Goal: Task Accomplishment & Management: Manage account settings

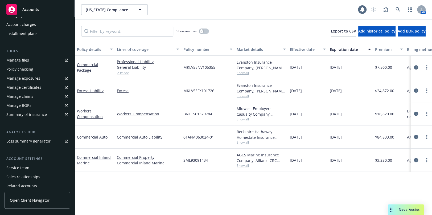
scroll to position [141, 0]
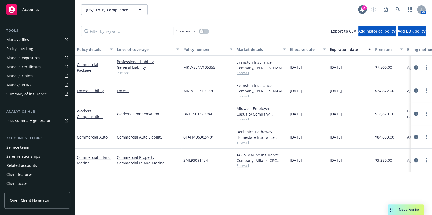
click at [25, 66] on div "Manage certificates" at bounding box center [23, 67] width 35 height 9
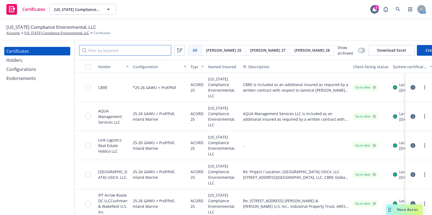
paste input "The Ranch by Transwestern"
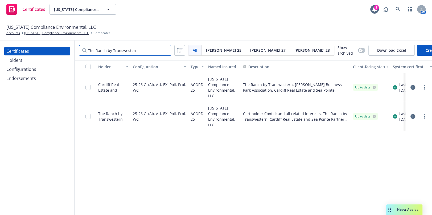
type input "The Ranch by Transwestern"
click at [424, 114] on link "more" at bounding box center [425, 116] width 6 height 6
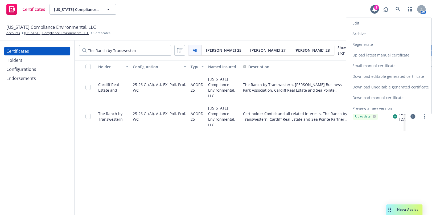
click at [360, 33] on link "Archive" at bounding box center [388, 33] width 85 height 11
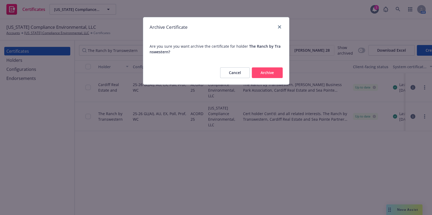
click at [271, 72] on button "Archive" at bounding box center [267, 72] width 31 height 11
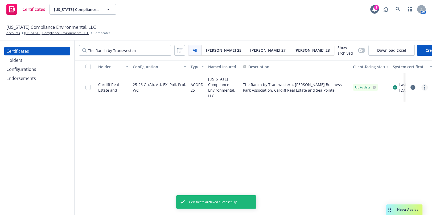
click at [424, 87] on icon "more" at bounding box center [424, 87] width 1 height 4
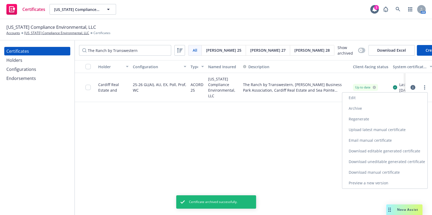
click at [373, 159] on link "Download uneditable generated certificate" at bounding box center [384, 161] width 85 height 11
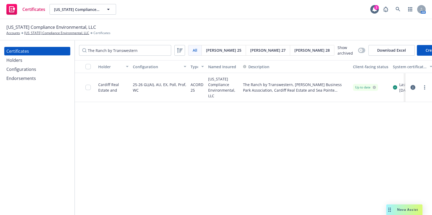
drag, startPoint x: 17, startPoint y: 60, endPoint x: 21, endPoint y: 60, distance: 3.7
click at [17, 60] on div "Holders" at bounding box center [14, 60] width 16 height 9
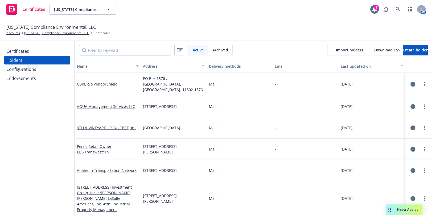
click at [104, 49] on input "Filter by keyword" at bounding box center [125, 50] width 92 height 11
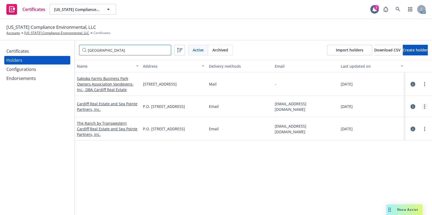
type input "cardiff"
click at [424, 106] on circle "more" at bounding box center [424, 106] width 1 height 1
click at [379, 118] on link "Edit" at bounding box center [394, 117] width 59 height 11
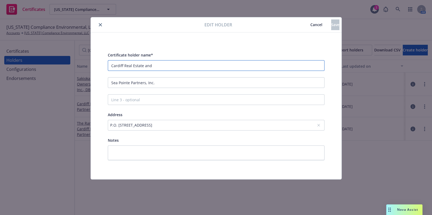
drag, startPoint x: 76, startPoint y: 58, endPoint x: 4, endPoint y: 52, distance: 73.0
click at [43, 54] on div "Edit holder Cancel Save Certificate holder name* Cardiff Real Estate and Sea Po…" at bounding box center [216, 107] width 432 height 215
paste input "Vandevens, Inc., dba Cardiff Real Estate"
type input "Vandevens, Inc., dba Cardiff Real Estate"
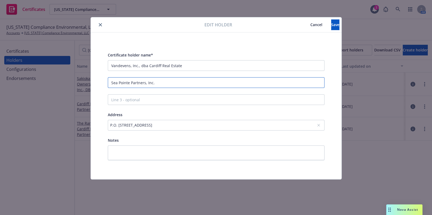
drag, startPoint x: 163, startPoint y: 86, endPoint x: -5, endPoint y: 58, distance: 170.6
click at [0, 58] on html "Certificates California Compliance Environmental, LLC California Compliance Env…" at bounding box center [216, 107] width 432 height 215
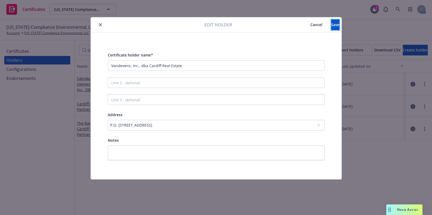
click at [331, 26] on span "Save" at bounding box center [335, 24] width 8 height 5
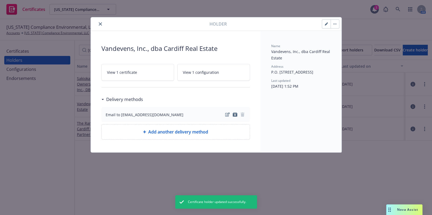
click at [102, 23] on button "close" at bounding box center [100, 24] width 6 height 6
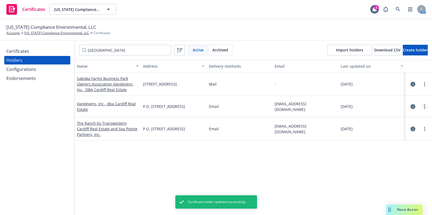
click at [424, 105] on icon "more" at bounding box center [424, 106] width 1 height 4
click at [381, 138] on link "View certificates" at bounding box center [394, 138] width 59 height 11
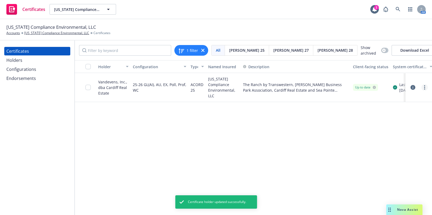
click at [426, 89] on link "more" at bounding box center [425, 87] width 6 height 6
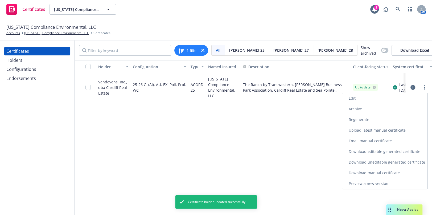
click at [361, 96] on link "Edit" at bounding box center [384, 98] width 85 height 11
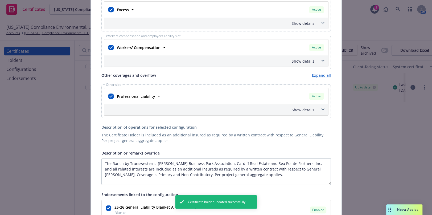
scroll to position [266, 0]
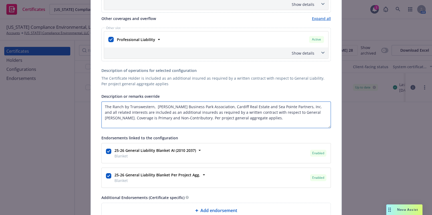
drag, startPoint x: 245, startPoint y: 106, endPoint x: 214, endPoint y: 106, distance: 31.2
click at [214, 106] on textarea "The Ranch by Transwestern, Kimball Business Park Association, Cardiff Real Esta…" at bounding box center [216, 114] width 230 height 27
click at [218, 106] on textarea "The Ranch by Transwestern, Kimball Business Park Association, Cardiff Real Esta…" at bounding box center [216, 114] width 230 height 27
drag, startPoint x: 246, startPoint y: 107, endPoint x: 214, endPoint y: 107, distance: 31.4
click at [214, 107] on textarea "The Ranch by Transwestern, Kimball Business Park Association, Cardiff Real Esta…" at bounding box center [216, 114] width 230 height 27
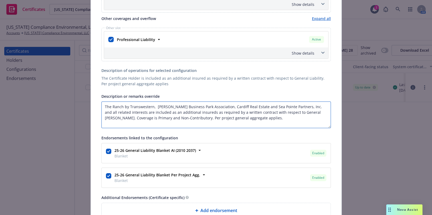
paste textarea "Vandevens, Inc., dba"
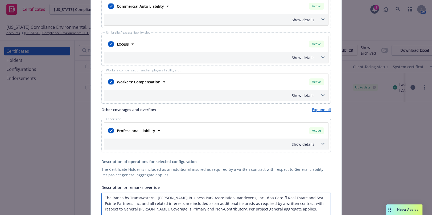
scroll to position [97, 0]
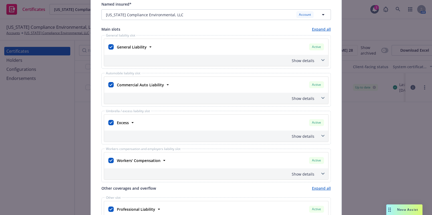
type textarea "The Ranch by Transwestern, Kimball Business Park Association, Vandevens, Inc., …"
click at [294, 58] on div "Show details" at bounding box center [209, 61] width 209 height 6
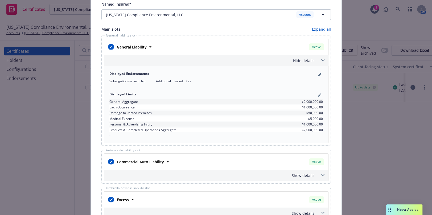
click at [138, 43] on div "General Liability" at bounding box center [131, 47] width 33 height 8
click at [139, 44] on strong "General Liability" at bounding box center [132, 46] width 30 height 5
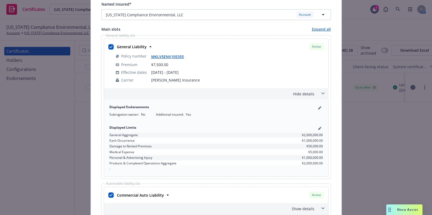
scroll to position [0, 0]
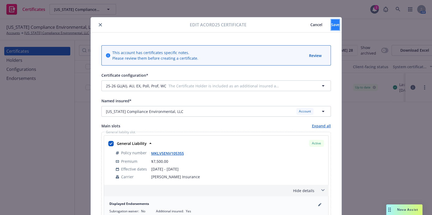
click at [331, 27] on button "Save" at bounding box center [335, 24] width 8 height 11
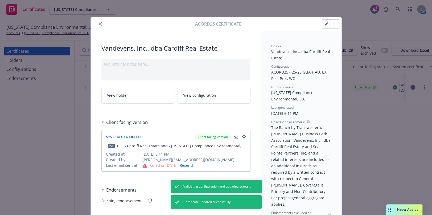
click at [98, 22] on button "close" at bounding box center [100, 24] width 6 height 6
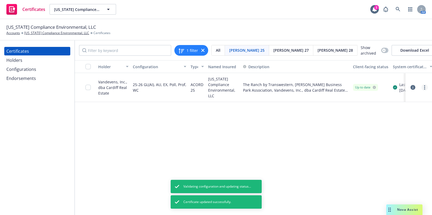
click at [421, 88] on div at bounding box center [419, 87] width 18 height 6
click at [423, 87] on link "more" at bounding box center [425, 87] width 6 height 6
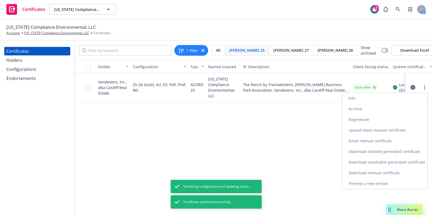
click at [367, 119] on link "Regenerate" at bounding box center [384, 119] width 85 height 11
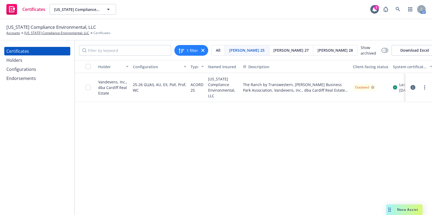
click at [412, 87] on icon "button" at bounding box center [413, 87] width 5 height 5
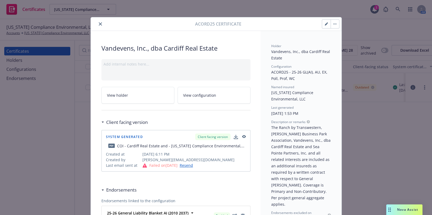
click at [99, 23] on icon "close" at bounding box center [100, 23] width 3 height 3
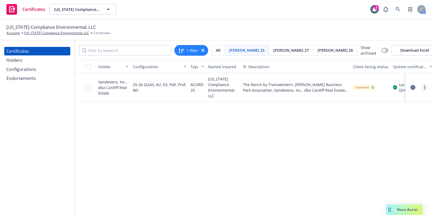
click at [423, 85] on link "more" at bounding box center [425, 87] width 6 height 6
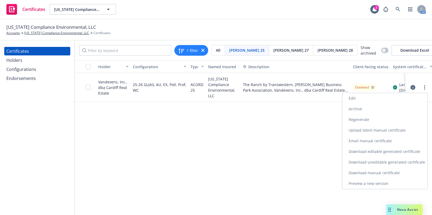
click at [375, 161] on link "Download uneditable generated certificate" at bounding box center [384, 162] width 85 height 11
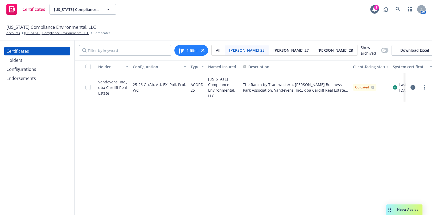
click at [88, 88] on input "checkbox" at bounding box center [87, 87] width 5 height 5
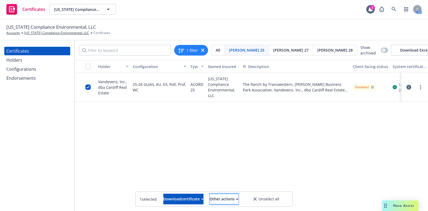
click at [236, 203] on div "Other actions" at bounding box center [224, 199] width 28 height 10
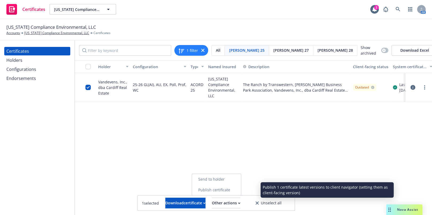
click at [226, 192] on link "Publish certificate" at bounding box center [216, 190] width 49 height 11
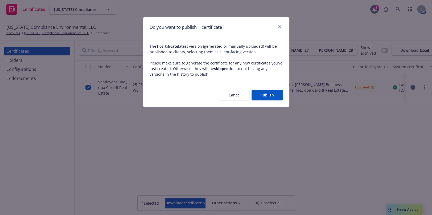
click at [261, 99] on div "Cancel Publish" at bounding box center [216, 94] width 146 height 23
click at [262, 99] on button "Publish" at bounding box center [267, 95] width 31 height 11
click at [262, 99] on div "Cancel Publish" at bounding box center [251, 95] width 63 height 11
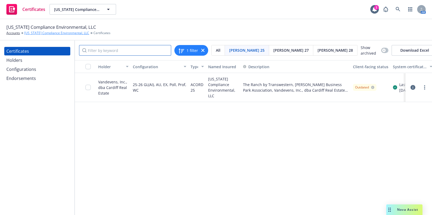
drag, startPoint x: 119, startPoint y: 46, endPoint x: 32, endPoint y: 35, distance: 87.8
click at [34, 36] on div "California Compliance Environmental, LLC Accounts California Compliance Environ…" at bounding box center [216, 117] width 432 height 196
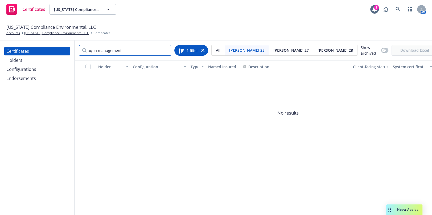
type input "aqua management"
click at [203, 50] on div "1 filter" at bounding box center [191, 50] width 34 height 11
click at [202, 51] on icon at bounding box center [202, 50] width 3 height 3
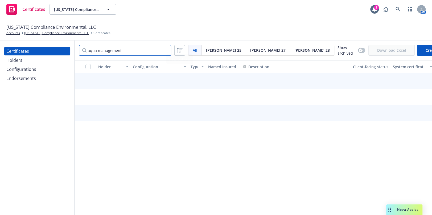
click at [129, 51] on input "aqua management" at bounding box center [125, 50] width 92 height 11
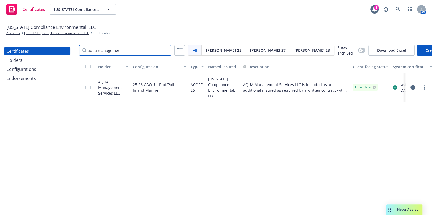
click at [140, 53] on input "aqua management" at bounding box center [125, 50] width 92 height 11
click at [423, 90] on div at bounding box center [425, 87] width 6 height 6
click at [431, 85] on div at bounding box center [419, 87] width 27 height 29
click at [429, 84] on div at bounding box center [419, 87] width 22 height 11
click at [428, 85] on div at bounding box center [419, 87] width 22 height 11
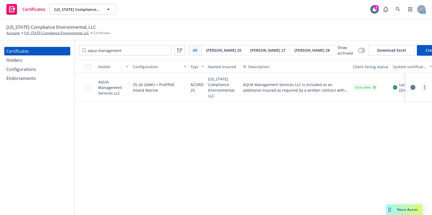
click at [426, 87] on link "more" at bounding box center [425, 87] width 6 height 6
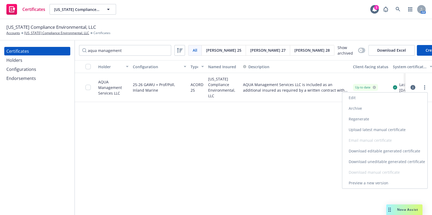
click at [354, 96] on link "Edit" at bounding box center [384, 97] width 85 height 11
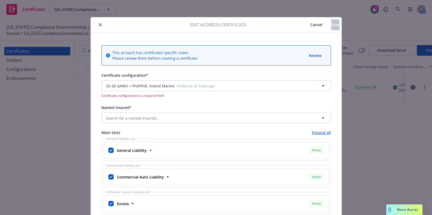
type input "[object Object]"
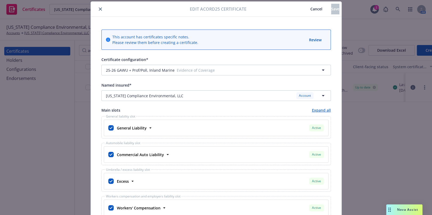
scroll to position [24, 0]
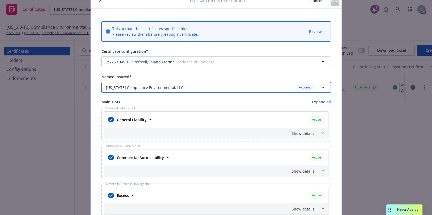
click at [140, 87] on span "California Compliance Environmental, LLC" at bounding box center [144, 88] width 77 height 6
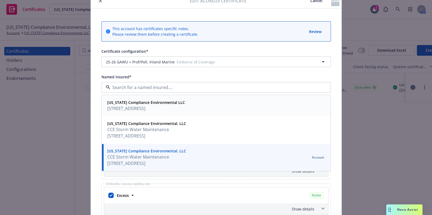
drag, startPoint x: 150, startPoint y: 110, endPoint x: 153, endPoint y: 108, distance: 4.1
click at [150, 110] on span "5900 Balcones Dr #24813, Austin, TX, 78731, USA" at bounding box center [146, 108] width 78 height 6
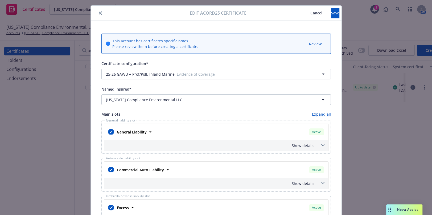
scroll to position [0, 0]
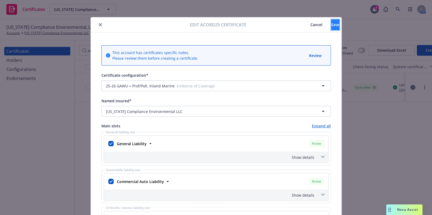
click at [331, 27] on span "Save" at bounding box center [335, 24] width 8 height 5
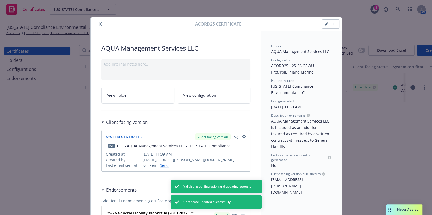
click at [99, 23] on icon "close" at bounding box center [100, 23] width 3 height 3
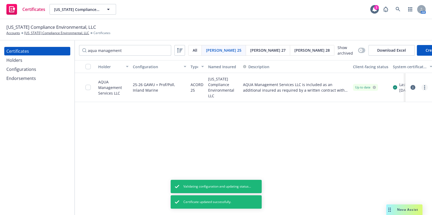
click at [425, 85] on circle "more" at bounding box center [424, 85] width 1 height 1
click at [362, 117] on link "Regenerate" at bounding box center [384, 119] width 85 height 11
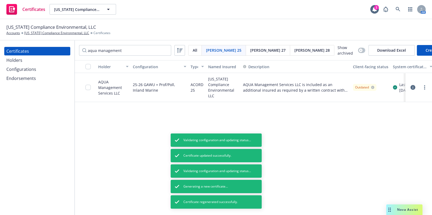
click at [412, 86] on icon "button" at bounding box center [413, 87] width 5 height 5
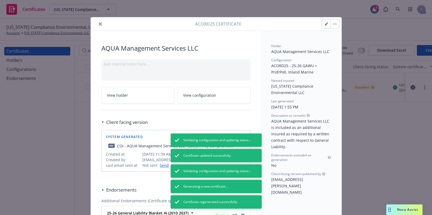
click at [99, 22] on icon "close" at bounding box center [100, 23] width 3 height 3
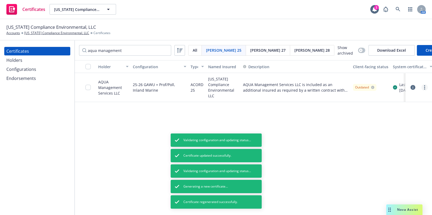
drag, startPoint x: 422, startPoint y: 86, endPoint x: 424, endPoint y: 85, distance: 2.7
click at [423, 85] on link "more" at bounding box center [425, 87] width 6 height 6
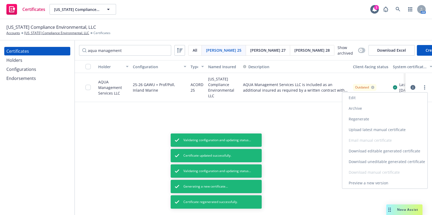
click at [379, 161] on link "Download uneditable generated certificate" at bounding box center [384, 161] width 85 height 11
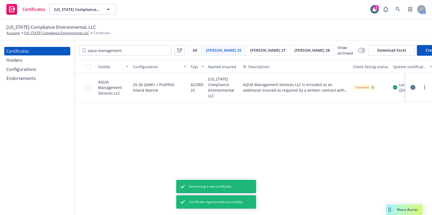
click at [280, 35] on div "California Compliance Environmental, LLC Accounts California Compliance Environ…" at bounding box center [215, 30] width 419 height 12
click at [359, 48] on div "button" at bounding box center [361, 50] width 4 height 4
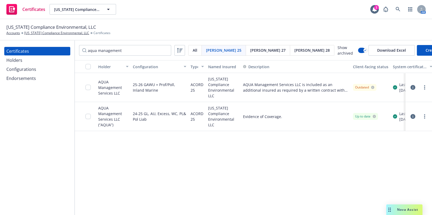
click at [12, 104] on div "Certificates Holders Configurations Endorsements" at bounding box center [37, 127] width 75 height 174
drag, startPoint x: 124, startPoint y: 50, endPoint x: -34, endPoint y: 26, distance: 159.6
click at [0, 26] on html "Certificates California Compliance Environmental, LLC California Compliance Env…" at bounding box center [216, 107] width 432 height 215
paste input "manuel.saldana@samsara.com"
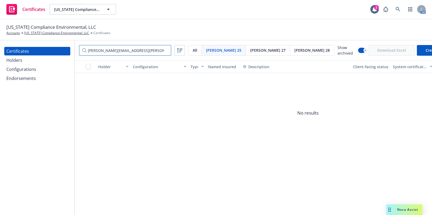
drag, startPoint x: 150, startPoint y: 48, endPoint x: -5, endPoint y: 37, distance: 154.8
click at [0, 37] on html "Certificates California Compliance Environmental, LLC California Compliance Env…" at bounding box center [216, 107] width 432 height 215
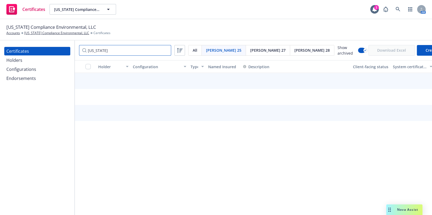
type input "hawaii"
click at [358, 48] on button "button" at bounding box center [361, 50] width 7 height 5
click at [363, 51] on div "button" at bounding box center [365, 50] width 4 height 4
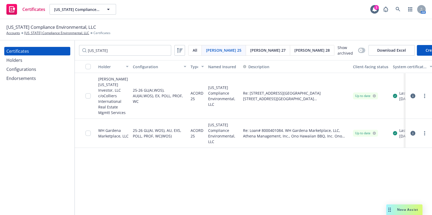
click at [39, 63] on div "Holders" at bounding box center [37, 60] width 62 height 9
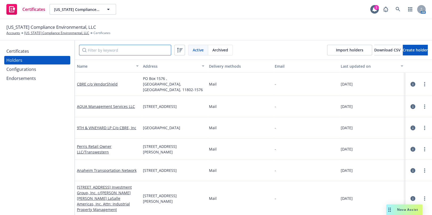
click at [110, 51] on input "Filter by keyword" at bounding box center [125, 50] width 92 height 11
paste input "manuel.saldana@samsara.com"
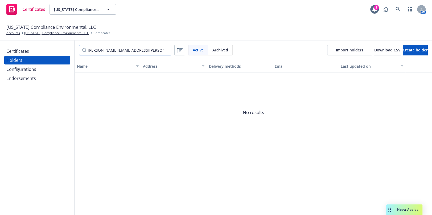
drag, startPoint x: 132, startPoint y: 48, endPoint x: -34, endPoint y: 37, distance: 166.0
click at [0, 37] on html "Certificates California Compliance Environmental, LLC California Compliance Env…" at bounding box center [216, 107] width 432 height 215
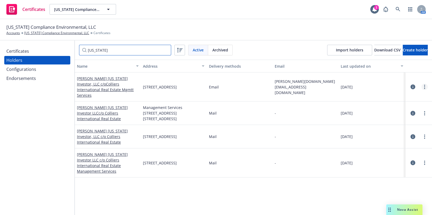
type input "hawaii"
click at [422, 84] on link "more" at bounding box center [425, 87] width 6 height 6
click at [390, 92] on link "Edit" at bounding box center [394, 94] width 59 height 11
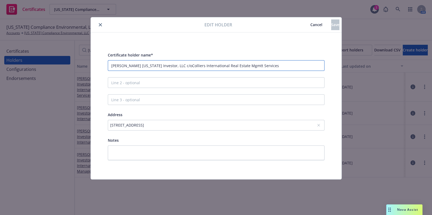
drag, startPoint x: 165, startPoint y: 66, endPoint x: 289, endPoint y: 59, distance: 124.3
click at [289, 59] on div "Certificate holder name* Campbell Hawaii Investor, LLC c/oColliers Internationa…" at bounding box center [216, 61] width 217 height 19
click at [195, 76] on div "Certificate holder name* Campbell Hawaii Investor, LLC c/oColliers Internationa…" at bounding box center [216, 106] width 217 height 108
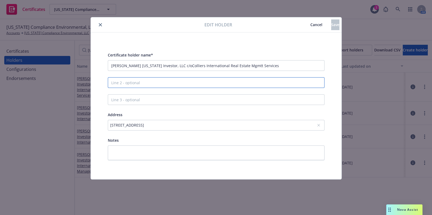
click at [157, 82] on input "Line 2 - optional" at bounding box center [216, 82] width 217 height 11
paste input "c/oColliers International Real Estate Mgmtt Services"
click at [184, 82] on input "c/oColliers International Real Estate Mgmtt Services" at bounding box center [216, 82] width 217 height 11
type input "c/oColliers International Real Estate Mgmt Services"
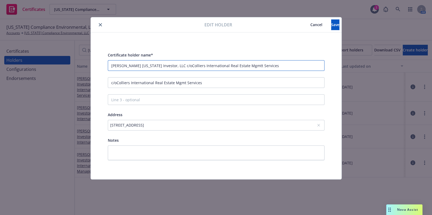
drag, startPoint x: 261, startPoint y: 63, endPoint x: 165, endPoint y: 63, distance: 96.1
click at [165, 63] on input "Campbell Hawaii Investor, LLC c/oColliers International Real Estate Mgmtt Servi…" at bounding box center [216, 65] width 217 height 11
type input "Campbell Hawaii Investor, LLC"
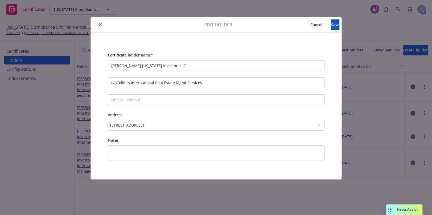
click at [195, 123] on div "2855 E Guasti Rd Ste 401, Ontario, CA, 91761, USA" at bounding box center [213, 125] width 207 height 6
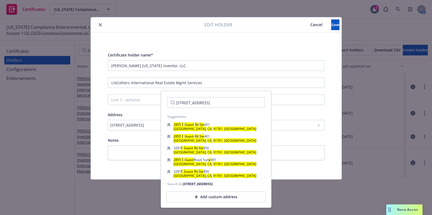
click at [257, 100] on input "2855 E Guasti Rd Ste 401, Ontario, CA, 91761, USA" at bounding box center [215, 102] width 97 height 11
click at [255, 103] on input "2855 E Guasti Rd Ste 401, Ontario, CA, 91761, USA" at bounding box center [215, 102] width 97 height 11
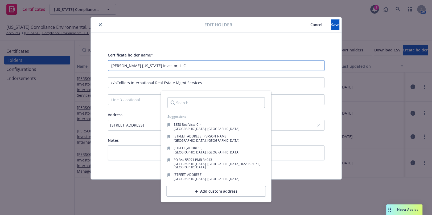
click at [246, 60] on input "Campbell Hawaii Investor, LLC" at bounding box center [216, 65] width 217 height 11
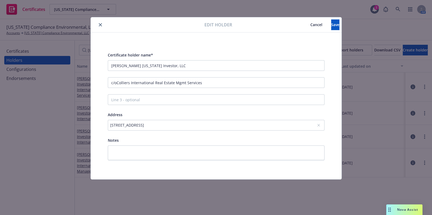
click at [205, 125] on div "2855 E Guasti Rd Ste 401, Ontario, CA, 91761, USA" at bounding box center [213, 125] width 207 height 6
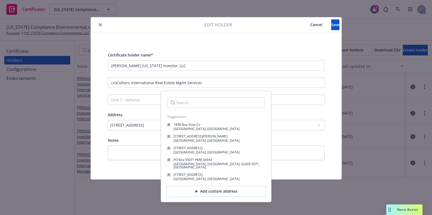
click at [144, 133] on div "Certificate holder name* Campbell Hawaii Investor, LLC c/oColliers Internationa…" at bounding box center [216, 106] width 217 height 108
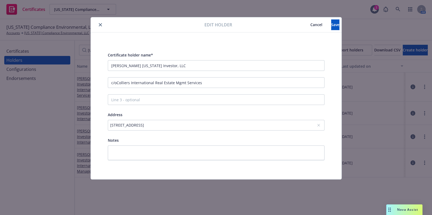
click at [147, 125] on div "2855 E Guasti Rd Ste 401, Ontario, CA, 91761, USA" at bounding box center [213, 125] width 207 height 6
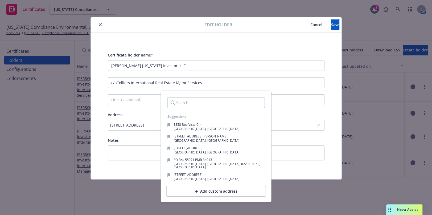
click at [157, 123] on div "2855 E Guasti Rd Ste 401, Ontario, CA, 91761, USA" at bounding box center [213, 125] width 207 height 6
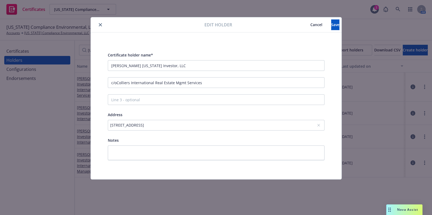
click at [199, 124] on div "2855 E Guasti Rd Ste 401, Ontario, CA, 91761, USA" at bounding box center [213, 125] width 207 height 6
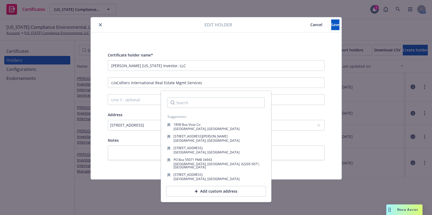
click at [318, 125] on icon at bounding box center [318, 125] width 3 height 3
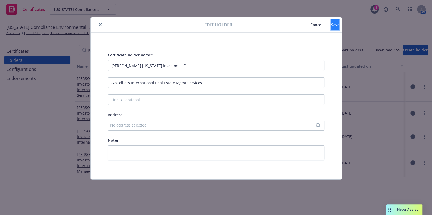
click at [333, 25] on button "Save" at bounding box center [335, 24] width 8 height 11
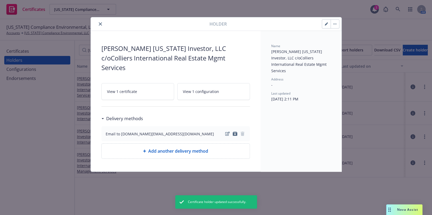
click at [102, 24] on button "close" at bounding box center [100, 24] width 6 height 6
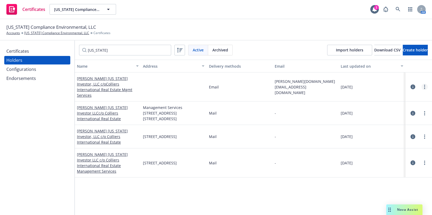
click at [422, 84] on link "more" at bounding box center [425, 87] width 6 height 6
click at [388, 92] on link "Edit" at bounding box center [394, 95] width 59 height 11
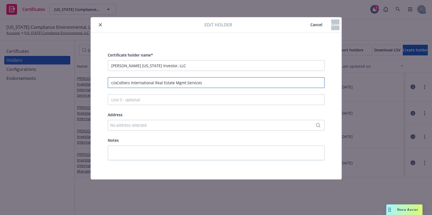
click at [117, 83] on input "c/oColliers International Real Estate Mgmt Services" at bounding box center [216, 82] width 217 height 11
drag, startPoint x: 217, startPoint y: 84, endPoint x: -34, endPoint y: 54, distance: 252.6
click at [0, 54] on html "Certificates California Compliance Environmental, LLC California Compliance Env…" at bounding box center [216, 107] width 432 height 215
drag, startPoint x: 177, startPoint y: 81, endPoint x: 186, endPoint y: 83, distance: 10.0
click at [177, 81] on input "c/o Colliers International Real Estate Mgmt Services" at bounding box center [216, 82] width 217 height 11
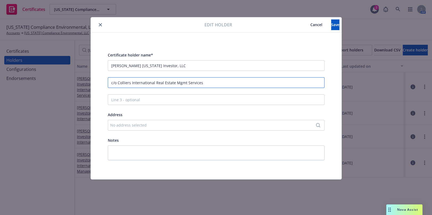
click at [179, 84] on input "c/o Colliers International Real Estate Mgmt Services" at bounding box center [216, 82] width 217 height 11
click at [178, 84] on input "c/o Colliers International Real Estate Mgmt Services" at bounding box center [216, 82] width 217 height 11
type input "c/o Colliers International Real Estate Management Services"
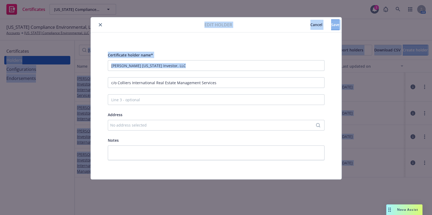
drag, startPoint x: 245, startPoint y: 76, endPoint x: -34, endPoint y: 58, distance: 279.4
click at [0, 58] on html "Certificates California Compliance Environmental, LLC California Compliance Env…" at bounding box center [216, 107] width 432 height 215
click at [226, 77] on input "c/o Colliers International Real Estate Management Services" at bounding box center [216, 82] width 217 height 11
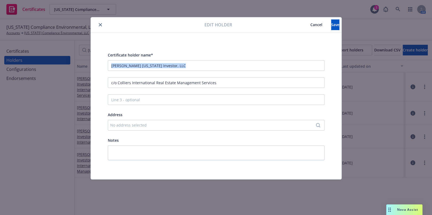
drag, startPoint x: 218, startPoint y: 89, endPoint x: 112, endPoint y: 60, distance: 110.3
click at [85, 66] on div "Edit holder Cancel Save Certificate holder name* Campbell Hawaii Investor, LLC …" at bounding box center [216, 107] width 432 height 215
click at [219, 89] on div "Certificate holder name* Campbell Hawaii Investor, LLC c/o Colliers Internation…" at bounding box center [216, 106] width 217 height 108
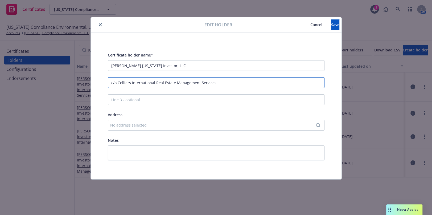
drag, startPoint x: 219, startPoint y: 83, endPoint x: -34, endPoint y: 54, distance: 254.9
click at [0, 54] on html "Certificates California Compliance Environmental, LLC California Compliance Env…" at bounding box center [216, 107] width 432 height 215
click at [337, 24] on button "Save" at bounding box center [335, 24] width 8 height 11
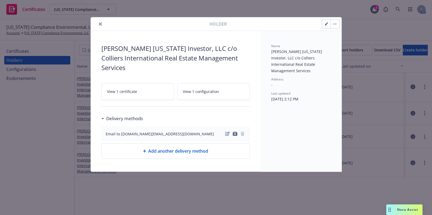
click at [102, 24] on button "close" at bounding box center [100, 24] width 6 height 6
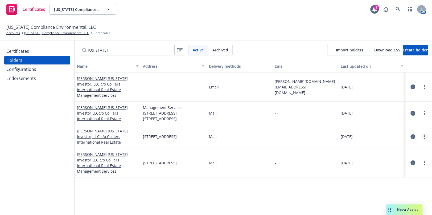
click at [422, 133] on link "more" at bounding box center [425, 136] width 6 height 6
click at [378, 139] on link "Edit" at bounding box center [394, 138] width 59 height 11
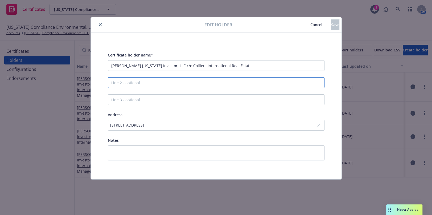
click at [145, 79] on input "Line 2 - optional" at bounding box center [216, 82] width 217 height 11
paste input "c/o Colliers International Real Estate Management Services"
type input "c/o Colliers International Real Estate Management Services"
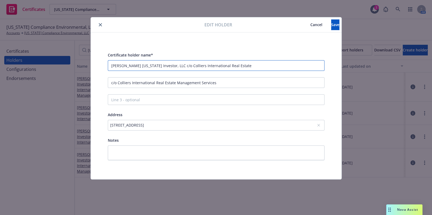
click at [168, 68] on input "Campbell Hawaii Investor, LLC c/o Colliers International Real Estate" at bounding box center [216, 65] width 217 height 11
drag, startPoint x: 165, startPoint y: 67, endPoint x: 366, endPoint y: 62, distance: 200.6
click at [366, 62] on div "Edit holder Cancel Save Certificate holder name* Campbell Hawaii Investor, LLC …" at bounding box center [216, 107] width 432 height 215
type input "Campbell Hawaii Investor, LLC"
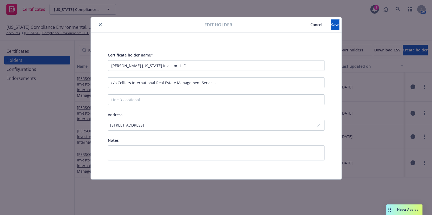
click at [320, 125] on div "2855 E Guasti Rd Ste 401, Ontario, CA, 91761, USA" at bounding box center [216, 125] width 217 height 11
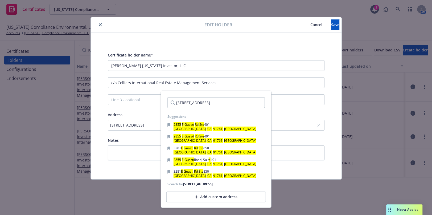
click at [316, 125] on div "2855 E Guasti Rd Ste 401, Ontario, CA, 91761, USA" at bounding box center [213, 125] width 207 height 6
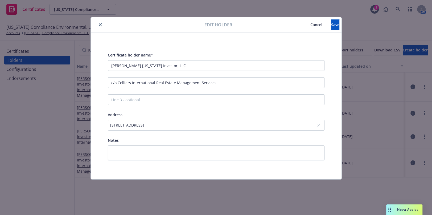
click at [318, 125] on icon at bounding box center [318, 125] width 2 height 2
click at [331, 25] on span "Save" at bounding box center [335, 24] width 8 height 5
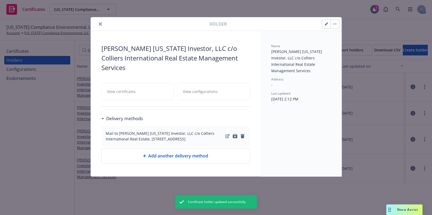
click at [98, 24] on button "close" at bounding box center [100, 24] width 6 height 6
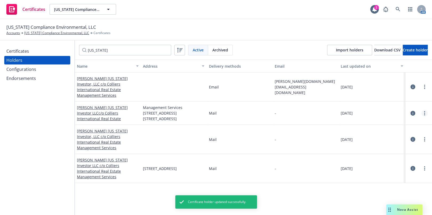
click at [424, 111] on icon "more" at bounding box center [424, 113] width 1 height 4
click at [374, 113] on link "Edit" at bounding box center [394, 117] width 59 height 11
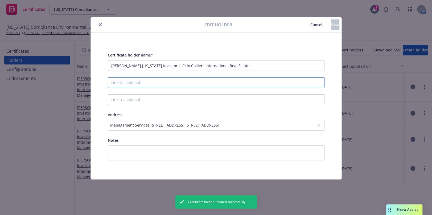
click at [133, 83] on input "Line 2 - optional" at bounding box center [216, 82] width 217 height 11
paste input "c/o Colliers International Real Estate Management Services"
type input "c/o Colliers International Real Estate Management Services"
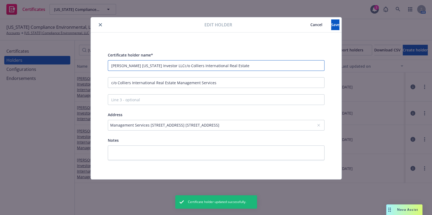
drag, startPoint x: 162, startPoint y: 64, endPoint x: 375, endPoint y: 65, distance: 213.3
click at [375, 65] on div "Edit holder Cancel Save Certificate holder name* Campbell Hawaii Investor LLCc/…" at bounding box center [216, 107] width 432 height 215
type input "Campbell Hawaii Investor LLC"
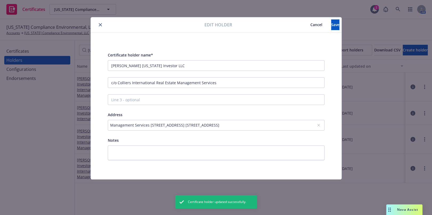
click at [317, 125] on icon at bounding box center [318, 125] width 3 height 3
click at [331, 22] on span "Save" at bounding box center [335, 24] width 8 height 5
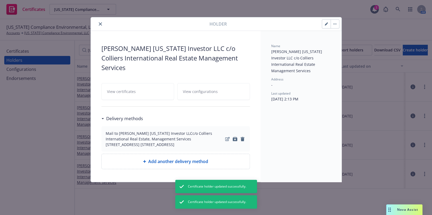
click at [100, 22] on icon "close" at bounding box center [100, 23] width 3 height 3
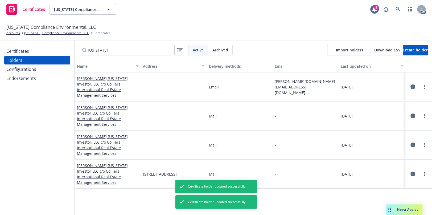
click at [422, 171] on div at bounding box center [425, 174] width 6 height 6
click at [422, 171] on link "more" at bounding box center [425, 174] width 6 height 6
click at [375, 164] on link "Edit" at bounding box center [394, 165] width 59 height 11
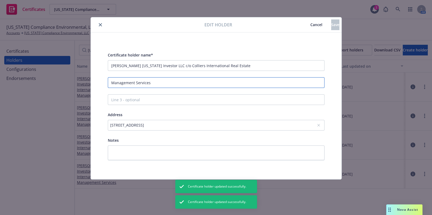
drag, startPoint x: 166, startPoint y: 87, endPoint x: -34, endPoint y: 71, distance: 200.9
click at [0, 71] on html "Certificates California Compliance Environmental, LLC California Compliance Env…" at bounding box center [216, 107] width 432 height 215
paste input "c/o Colliers International Real Estate"
type input "c/o Colliers International Real Estate Management Services"
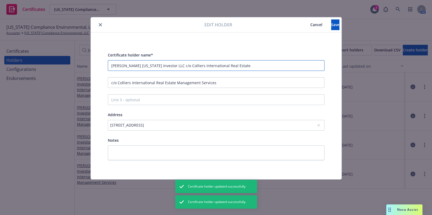
drag, startPoint x: 163, startPoint y: 66, endPoint x: 282, endPoint y: 68, distance: 119.0
click at [282, 68] on input "Campbell Hawaii Investor LLC c/o Colliers International Real Estate" at bounding box center [216, 65] width 217 height 11
type input "Campbell Hawaii Investor LLC"
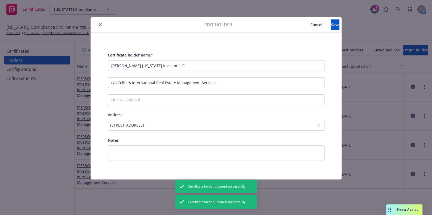
click at [319, 125] on icon at bounding box center [318, 125] width 3 height 3
click at [331, 24] on button "Save" at bounding box center [335, 24] width 8 height 11
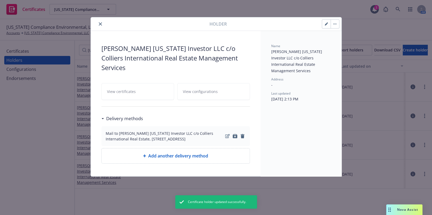
click at [99, 24] on icon "close" at bounding box center [100, 23] width 3 height 3
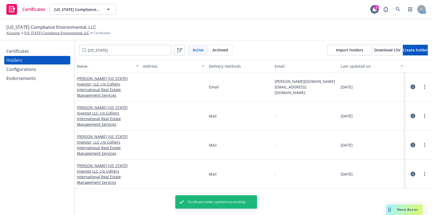
click at [21, 54] on div "Certificates" at bounding box center [17, 51] width 23 height 9
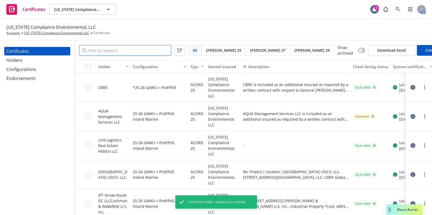
click at [132, 50] on input "Filter by keyword" at bounding box center [125, 50] width 92 height 11
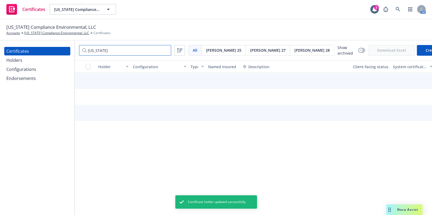
type input "hawaii"
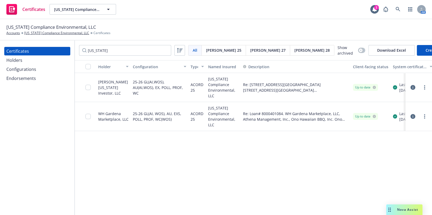
click at [421, 178] on div "Holder Configuration Type Named Insured Description Client-facing status System…" at bounding box center [253, 137] width 357 height 155
click at [423, 86] on link "more" at bounding box center [425, 87] width 6 height 6
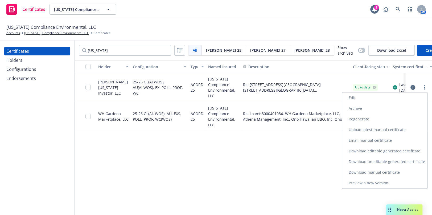
click at [369, 118] on link "Regenerate" at bounding box center [384, 119] width 85 height 11
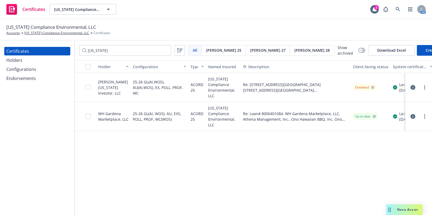
click at [413, 86] on icon "button" at bounding box center [413, 87] width 5 height 5
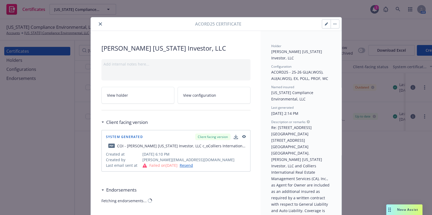
click at [100, 25] on icon "close" at bounding box center [100, 23] width 3 height 3
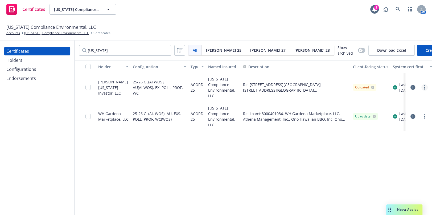
click at [424, 85] on circle "more" at bounding box center [424, 85] width 1 height 1
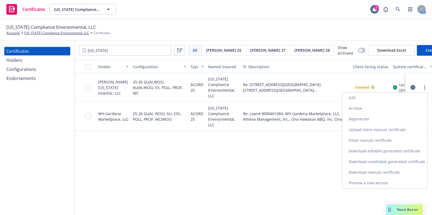
click at [357, 160] on link "Download uneditable generated certificate" at bounding box center [384, 161] width 85 height 11
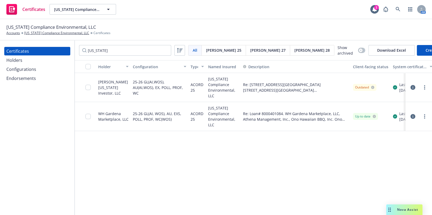
click at [15, 61] on div "Holders" at bounding box center [14, 60] width 16 height 9
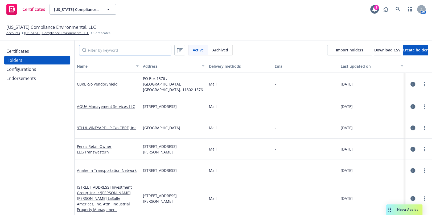
click at [126, 53] on input "Filter by keyword" at bounding box center [125, 50] width 92 height 11
paste input "c/o Colliers International Real Estate Management Services"
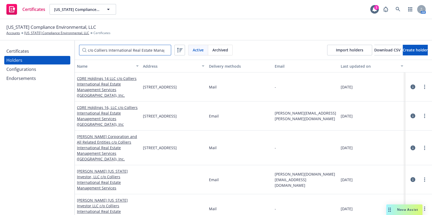
drag, startPoint x: 35, startPoint y: 48, endPoint x: 52, endPoint y: 1, distance: 50.5
click at [52, 1] on div "Certificates California Compliance Environmental, LLC California Compliance Env…" at bounding box center [216, 107] width 432 height 215
type input "c/o Colliers International Real Estate Management Services"
click at [166, 50] on input "c/o Colliers International Real Estate Management Services" at bounding box center [125, 50] width 92 height 11
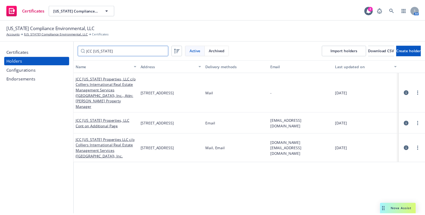
scroll to position [24, 0]
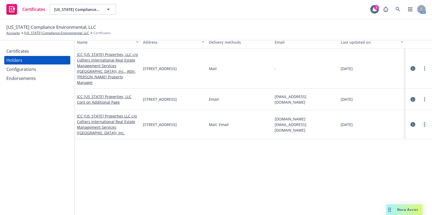
type input "JCC California"
click at [422, 121] on link "more" at bounding box center [425, 124] width 6 height 6
click at [376, 126] on link "Edit" at bounding box center [394, 126] width 59 height 11
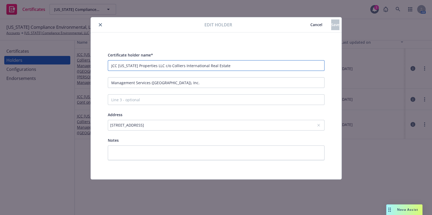
drag, startPoint x: 160, startPoint y: 64, endPoint x: 169, endPoint y: 64, distance: 9.3
click at [169, 64] on input "JCC California Properties LLC c/o Colliers International Real Estate" at bounding box center [216, 65] width 217 height 11
click at [162, 67] on input "JCC California Properties LLC c/o Colliers International Real Estate" at bounding box center [216, 65] width 217 height 11
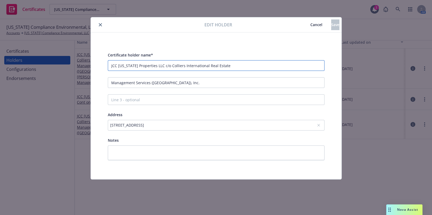
drag, startPoint x: 162, startPoint y: 65, endPoint x: 282, endPoint y: 71, distance: 120.2
click at [282, 71] on input "JCC California Properties LLC c/o Colliers International Real Estate" at bounding box center [216, 65] width 217 height 11
type input "JCC California Properties LLC"
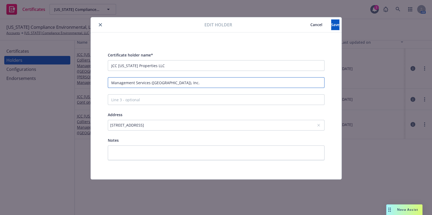
click at [111, 81] on input "Management Services (CA), Inc." at bounding box center [216, 82] width 217 height 11
paste input "c/o Colliers International Real Estate"
type input "c/o Colliers International Real Estate Management Services (CA), Inc."
click at [317, 125] on icon at bounding box center [318, 125] width 3 height 3
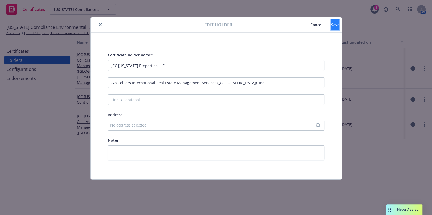
click at [331, 29] on button "Save" at bounding box center [335, 24] width 8 height 11
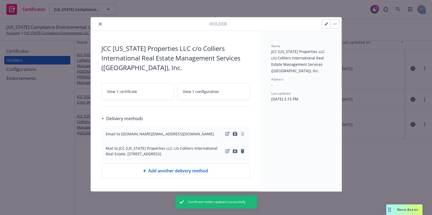
click at [100, 23] on icon "close" at bounding box center [100, 23] width 3 height 3
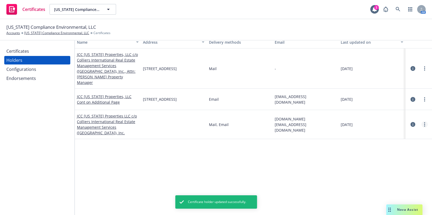
click at [422, 121] on link "more" at bounding box center [425, 124] width 6 height 6
click at [383, 148] on link "View certificates" at bounding box center [394, 148] width 59 height 11
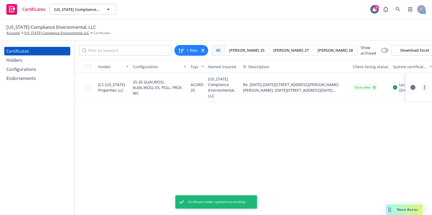
click at [424, 87] on link "more" at bounding box center [425, 87] width 6 height 6
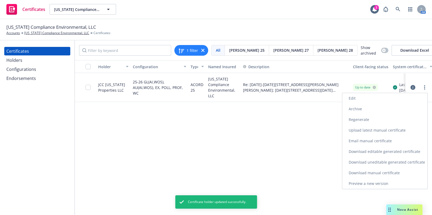
click at [365, 118] on link "Regenerate" at bounding box center [384, 119] width 85 height 11
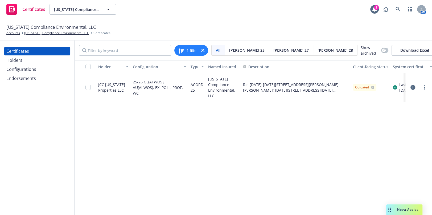
click at [415, 89] on icon "button" at bounding box center [413, 87] width 5 height 5
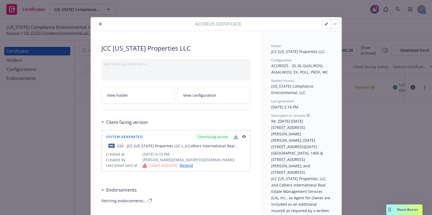
drag, startPoint x: 96, startPoint y: 24, endPoint x: 117, endPoint y: 35, distance: 23.5
click at [97, 24] on button "close" at bounding box center [100, 24] width 6 height 6
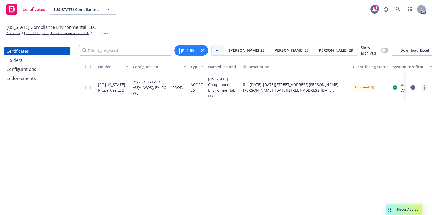
click at [425, 87] on icon "more" at bounding box center [424, 87] width 1 height 4
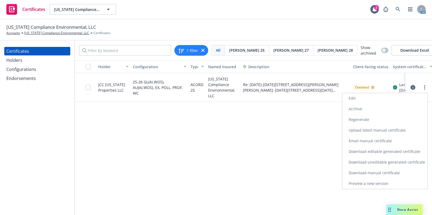
click at [371, 166] on link "Download uneditable generated certificate" at bounding box center [384, 162] width 85 height 11
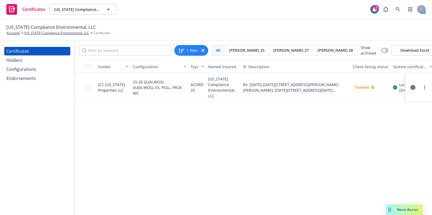
click at [25, 60] on div "Holders" at bounding box center [37, 60] width 62 height 9
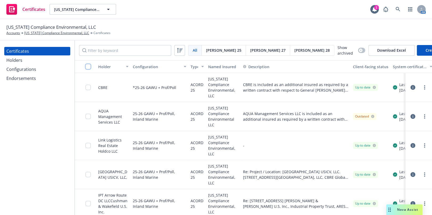
click at [86, 67] on input "checkbox" at bounding box center [87, 66] width 5 height 5
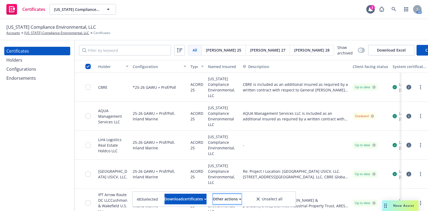
click at [224, 195] on div "Other actions" at bounding box center [227, 199] width 28 height 10
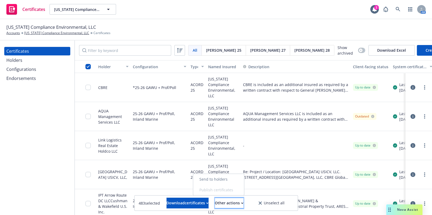
click at [224, 201] on button "Other actions" at bounding box center [229, 203] width 28 height 11
click at [215, 47] on span "Acord 25" at bounding box center [223, 50] width 35 height 6
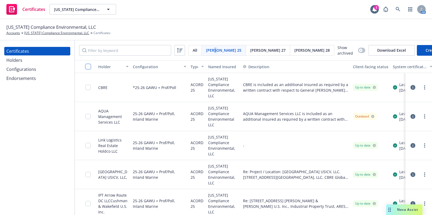
click at [86, 67] on input "checkbox" at bounding box center [87, 66] width 5 height 5
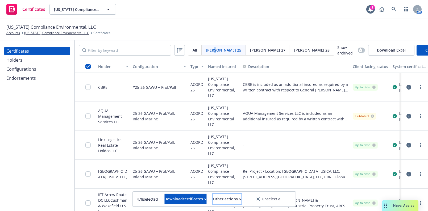
click at [231, 202] on div "Other actions" at bounding box center [227, 199] width 28 height 10
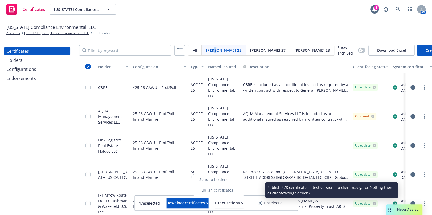
click at [227, 186] on link "Publish certificates" at bounding box center [218, 190] width 51 height 11
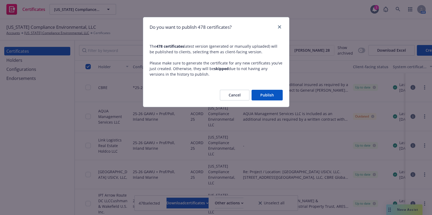
click at [275, 93] on button "Publish" at bounding box center [267, 95] width 31 height 11
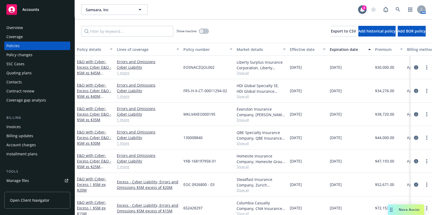
scroll to position [141, 0]
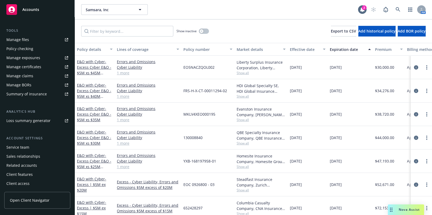
click at [36, 63] on div "Manage certificates" at bounding box center [23, 67] width 35 height 9
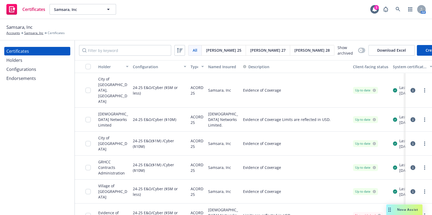
click at [46, 62] on div "Holders" at bounding box center [37, 60] width 62 height 9
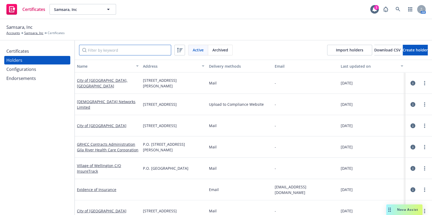
click at [116, 47] on input "Filter by keyword" at bounding box center [125, 50] width 92 height 11
paste input "City of Saratoga Springs"
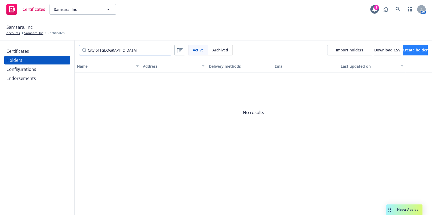
type input "City of Saratoga Springs"
click at [414, 48] on span "Create holder" at bounding box center [415, 49] width 25 height 5
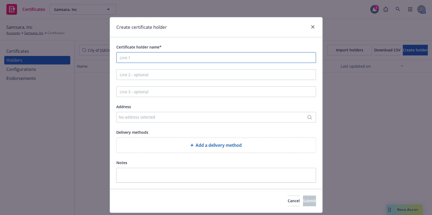
click at [131, 58] on input "Certificate holder name*" at bounding box center [216, 57] width 200 height 11
paste input "City of Saratoga Springs"
type input "City of Saratoga Springs"
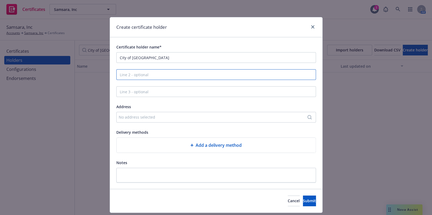
click at [144, 75] on input "Line 2 - optional" at bounding box center [216, 74] width 200 height 11
paste input "Office of Risk and Safety"
type input "Office of Risk and Safety"
click at [138, 117] on div "No address selected" at bounding box center [214, 117] width 190 height 6
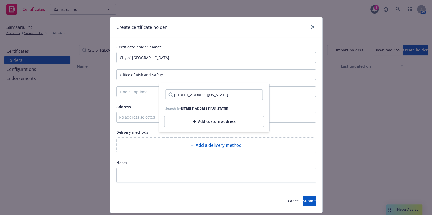
scroll to position [0, 22]
click at [194, 95] on input "474 Broadway, Suite 14 Saratoga Springs, New York 12866" at bounding box center [213, 94] width 97 height 11
drag, startPoint x: 209, startPoint y: 96, endPoint x: 137, endPoint y: 93, distance: 71.4
click at [116, 93] on body "Certificates Samsara, Inc Samsara, Inc 2 AM Samsara, Inc Accounts Samsara, Inc …" at bounding box center [216, 107] width 432 height 215
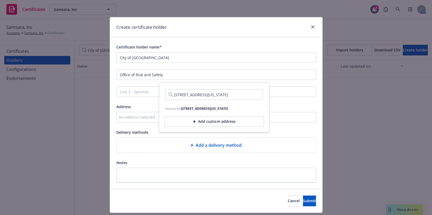
type input "474 Broadway, Suite 14, Saratoga Springs, New York 12866"
click at [284, 112] on div "No address selected" at bounding box center [216, 117] width 200 height 11
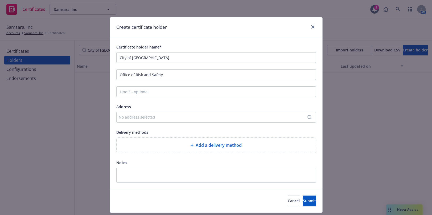
click at [216, 116] on div "No address selected" at bounding box center [214, 117] width 190 height 6
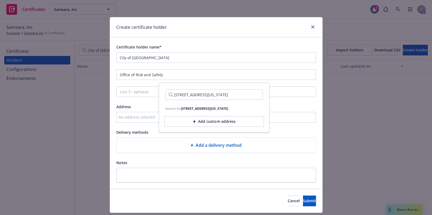
click at [253, 94] on input "474 Broadway, Suite 14, Saratoga Springs, New York 12866" at bounding box center [213, 94] width 97 height 11
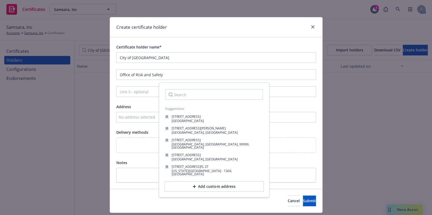
click at [202, 181] on div "Add custom address" at bounding box center [214, 186] width 100 height 11
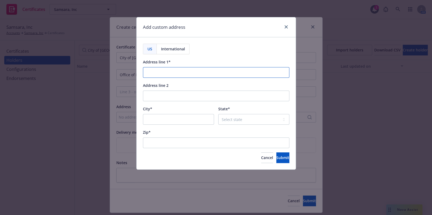
click at [160, 74] on input "Address line 1*" at bounding box center [216, 72] width 146 height 11
paste input "474 Broadway, Suite 14"
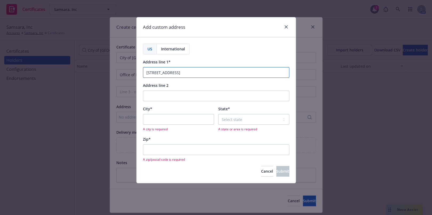
type input "474 Broadway, Suite 14"
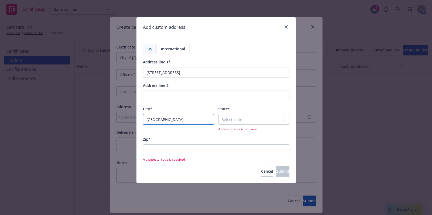
type input "Saratoga Springs"
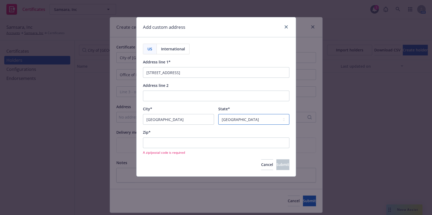
click at [223, 118] on select "Select state Alabama Alaska American Samoa Arizona Arkansas Baker Island Califo…" at bounding box center [253, 119] width 71 height 11
select select "NY"
click at [218, 114] on select "Select state Alabama Alaska American Samoa Arizona Arkansas Baker Island Califo…" at bounding box center [253, 119] width 71 height 11
click at [163, 146] on input "Zip*" at bounding box center [216, 142] width 146 height 11
paste input "12866"
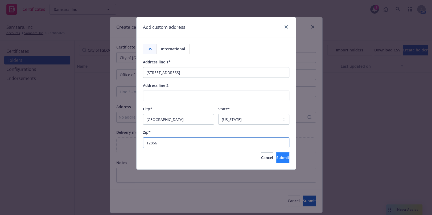
type input "12866"
click at [276, 159] on span "Submit" at bounding box center [282, 157] width 13 height 5
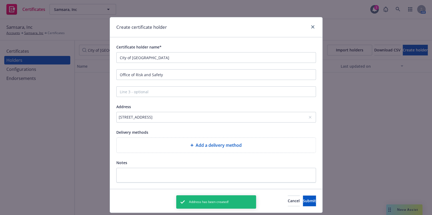
click at [140, 146] on div "Add a delivery method" at bounding box center [216, 145] width 191 height 6
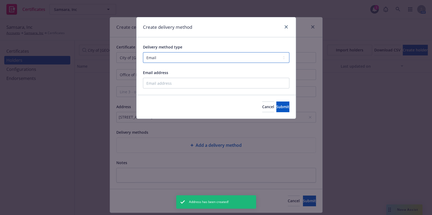
drag, startPoint x: 167, startPoint y: 58, endPoint x: 167, endPoint y: 63, distance: 4.3
click at [167, 58] on select "Select delivery method type Email Mail Fax Upload to Compliance Website" at bounding box center [216, 57] width 146 height 11
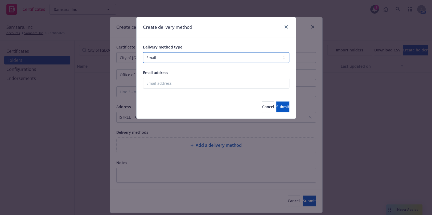
drag, startPoint x: 158, startPoint y: 57, endPoint x: 159, endPoint y: 63, distance: 5.7
click at [158, 57] on select "Select delivery method type Email Mail Fax Upload to Compliance Website" at bounding box center [216, 57] width 146 height 11
select select "UPLOAD_TO_COMPLIANCE_WEBSITE"
click at [143, 52] on select "Select delivery method type Email Mail Fax Upload to Compliance Website" at bounding box center [216, 57] width 146 height 11
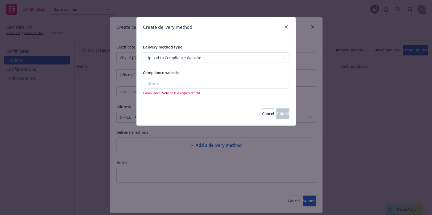
click at [158, 77] on div "Compliance website Compliance Website is a required field" at bounding box center [216, 82] width 146 height 26
click at [160, 84] on input "Compliance website" at bounding box center [216, 83] width 146 height 11
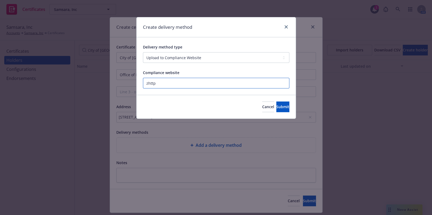
paste input "https://www.newfront.com"
type input "https://www.newfront.com"
click at [280, 111] on button "Submit" at bounding box center [282, 106] width 13 height 11
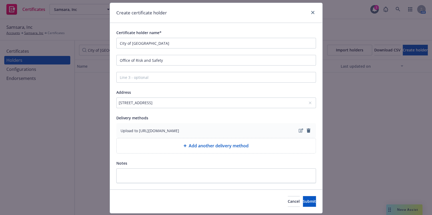
scroll to position [29, 0]
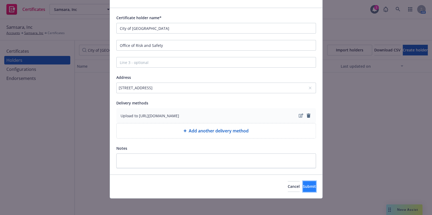
click at [303, 191] on button "Submit" at bounding box center [309, 186] width 13 height 11
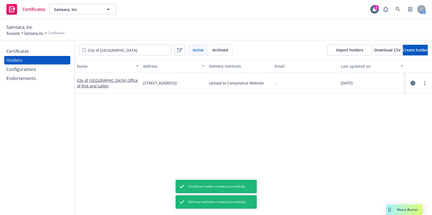
click at [25, 46] on div "Certificates Holders Configurations Endorsements" at bounding box center [37, 127] width 75 height 174
click at [29, 54] on div "Certificates" at bounding box center [37, 51] width 62 height 9
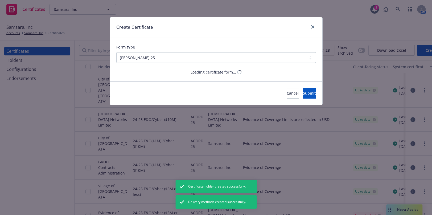
click at [399, 47] on div "Create Certificate Form type [PERSON_NAME] 25 [PERSON_NAME] 27 [PERSON_NAME] 28…" at bounding box center [216, 107] width 432 height 215
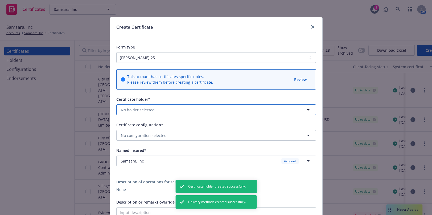
click at [134, 108] on span "No holder selected" at bounding box center [138, 110] width 34 height 6
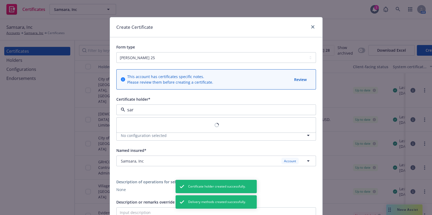
type input "sara"
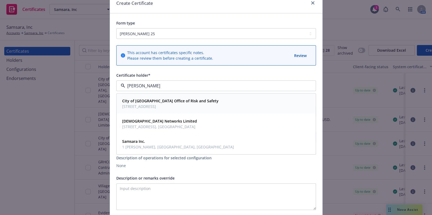
click at [159, 100] on strong "City of Saratoga Springs Office of Risk and Safety" at bounding box center [170, 101] width 96 height 5
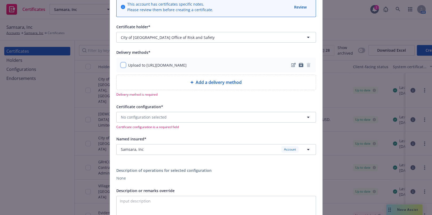
click at [121, 65] on input "checkbox" at bounding box center [123, 64] width 5 height 5
checkbox input "true"
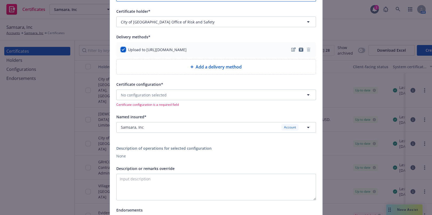
scroll to position [97, 0]
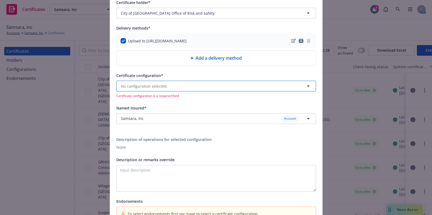
click at [142, 81] on button "No configuration selected" at bounding box center [216, 86] width 200 height 11
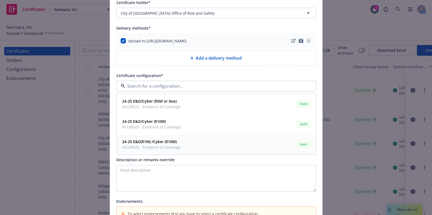
click at [171, 148] on span "ACORD25 - Evidence of Coverage" at bounding box center [151, 148] width 59 height 6
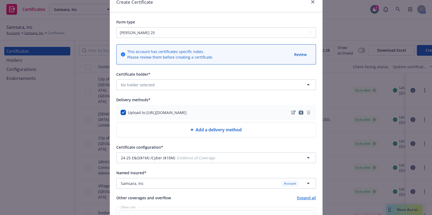
scroll to position [48, 0]
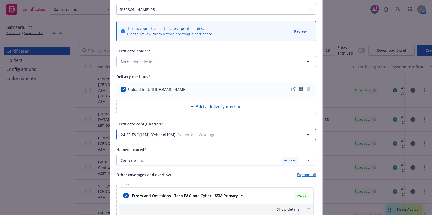
click at [160, 131] on button "24-25 E&O($1M) /Cyber ($10M) Evidence of Coverage" at bounding box center [216, 134] width 200 height 11
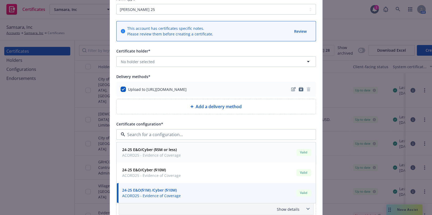
click at [176, 155] on span "ACORD25 - Evidence of Coverage" at bounding box center [151, 156] width 59 height 6
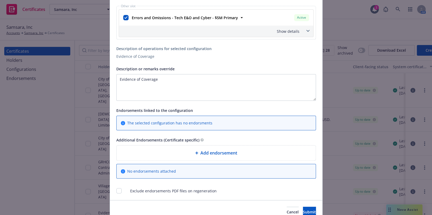
scroll to position [203, 0]
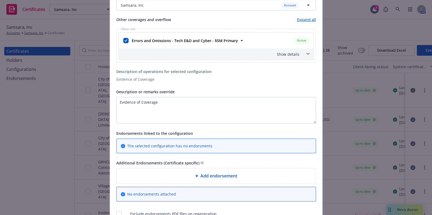
click at [291, 49] on div "Show details" at bounding box center [216, 53] width 194 height 11
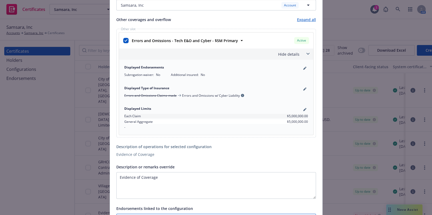
click at [289, 53] on div "Hide details" at bounding box center [209, 54] width 179 height 6
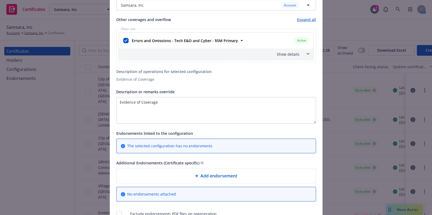
click at [293, 53] on div "Show details" at bounding box center [209, 54] width 179 height 6
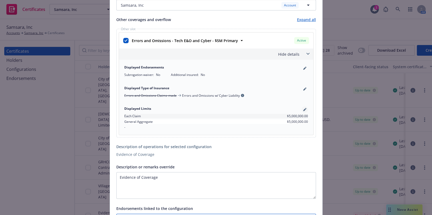
click at [304, 110] on icon "pencil" at bounding box center [304, 109] width 3 height 3
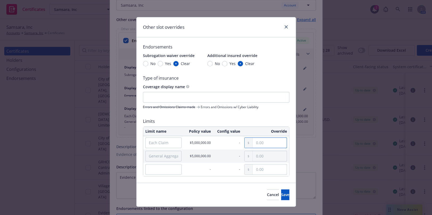
click at [263, 145] on input "text" at bounding box center [270, 143] width 34 height 10
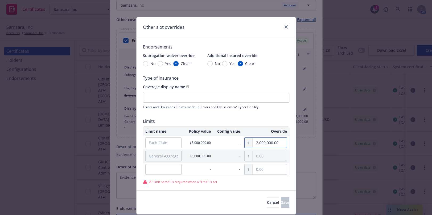
type input "2,000,000.00"
click at [257, 155] on input "text" at bounding box center [270, 156] width 34 height 10
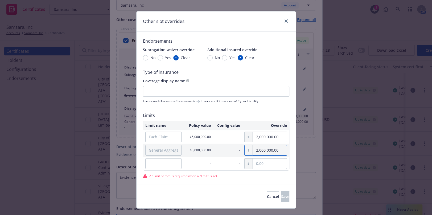
scroll to position [16, 0]
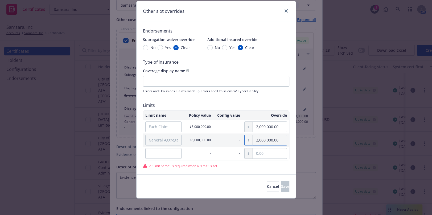
type input "2,000,000.00"
click at [158, 130] on input "Each Claim" at bounding box center [163, 126] width 36 height 11
type input "Each Claim"
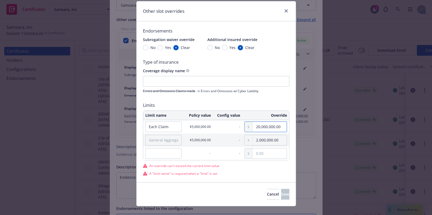
type input "2,000,000.00"
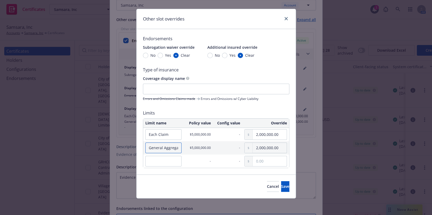
scroll to position [0, 3]
type input "General Aggregate"
click at [281, 188] on button "Save" at bounding box center [285, 186] width 8 height 11
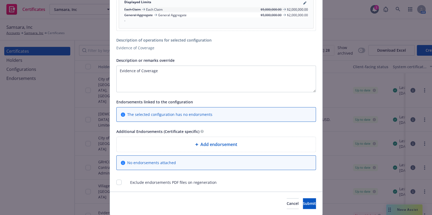
scroll to position [326, 0]
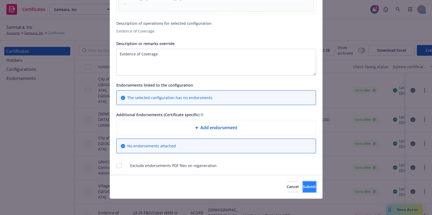
drag, startPoint x: 294, startPoint y: 185, endPoint x: 291, endPoint y: 185, distance: 2.7
click at [303, 185] on span "Submit" at bounding box center [309, 186] width 13 height 5
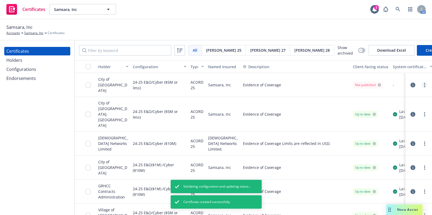
click at [422, 84] on link "more" at bounding box center [425, 85] width 6 height 6
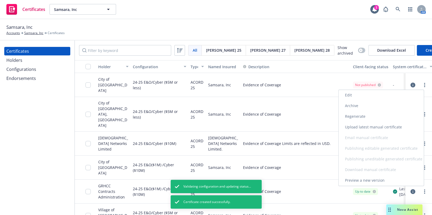
click at [350, 118] on link "Regenerate" at bounding box center [381, 116] width 85 height 11
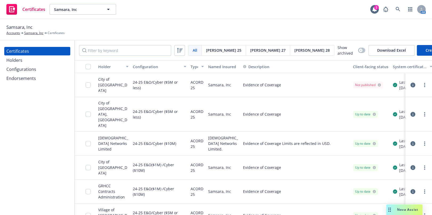
click at [84, 84] on div at bounding box center [85, 85] width 21 height 24
click at [88, 83] on input "checkbox" at bounding box center [87, 84] width 5 height 5
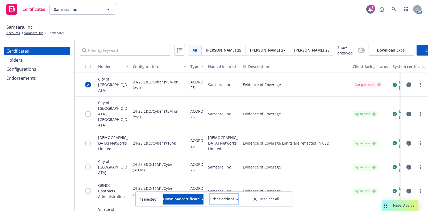
click at [224, 196] on div "Other actions" at bounding box center [224, 199] width 28 height 10
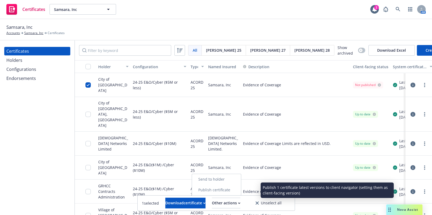
click at [224, 188] on link "Publish certificate" at bounding box center [216, 190] width 49 height 11
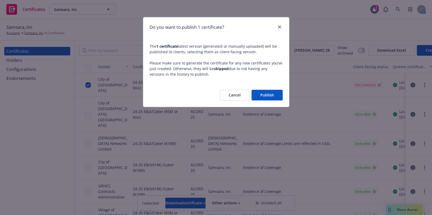
click at [271, 93] on button "Publish" at bounding box center [267, 95] width 31 height 11
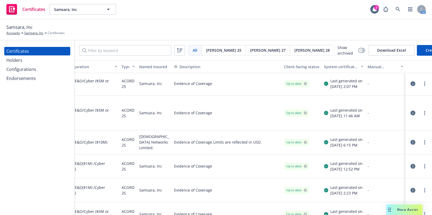
drag, startPoint x: 294, startPoint y: 95, endPoint x: 318, endPoint y: 94, distance: 23.7
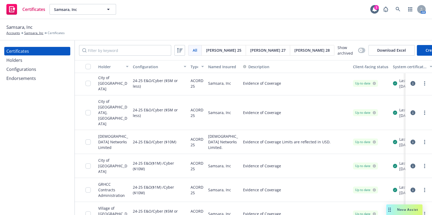
drag, startPoint x: 219, startPoint y: 97, endPoint x: 194, endPoint y: 91, distance: 25.8
click at [422, 82] on link "more" at bounding box center [425, 83] width 6 height 6
click at [355, 158] on link "Download uneditable generated certificate" at bounding box center [381, 157] width 85 height 11
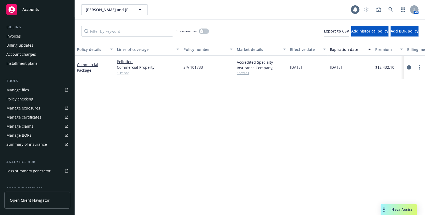
scroll to position [97, 0]
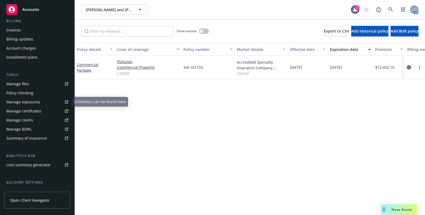
click at [29, 114] on div "Manage certificates" at bounding box center [23, 111] width 35 height 9
click at [129, 72] on link "1 more" at bounding box center [148, 73] width 62 height 6
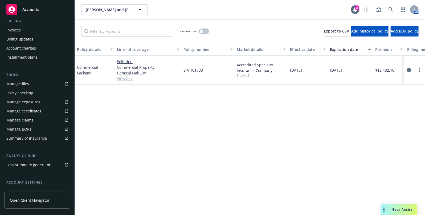
scroll to position [0, 0]
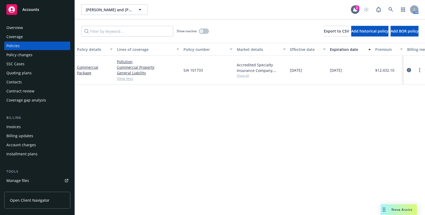
click at [42, 27] on div "Overview" at bounding box center [37, 27] width 62 height 9
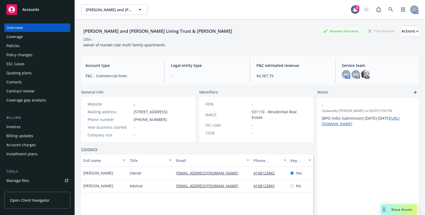
click at [24, 48] on div "Policies" at bounding box center [37, 46] width 62 height 9
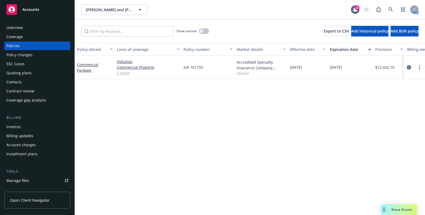
click at [114, 75] on div "Commercial Package" at bounding box center [95, 67] width 40 height 23
click at [80, 70] on link "Commercial Package" at bounding box center [87, 67] width 21 height 11
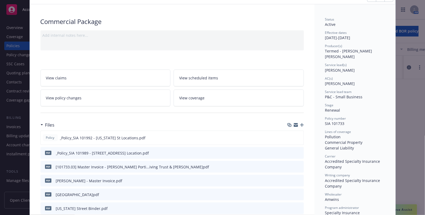
scroll to position [48, 0]
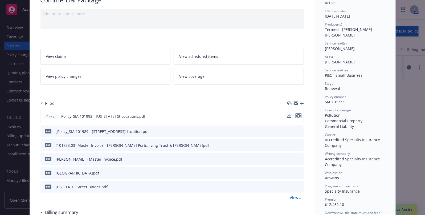
click at [297, 115] on icon "preview file" at bounding box center [298, 116] width 5 height 4
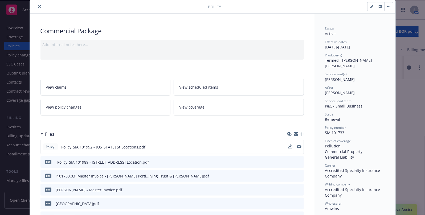
scroll to position [0, 0]
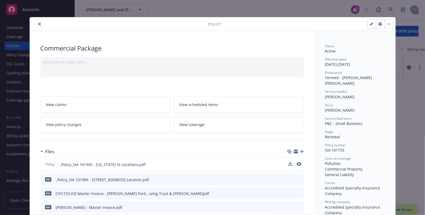
click at [38, 23] on icon "close" at bounding box center [39, 23] width 3 height 3
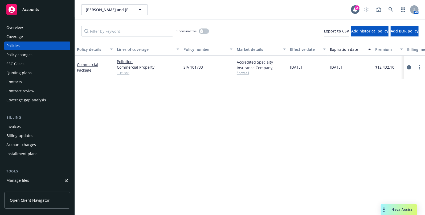
scroll to position [141, 0]
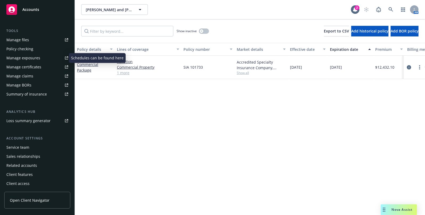
click at [30, 56] on div "Manage exposures" at bounding box center [23, 58] width 34 height 9
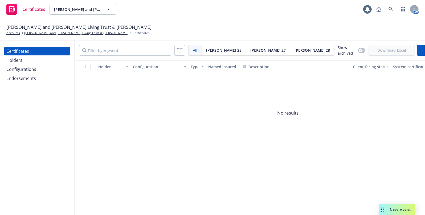
click at [290, 51] on div "[PERSON_NAME] 28" at bounding box center [312, 50] width 44 height 10
click at [34, 69] on div "Configurations" at bounding box center [21, 69] width 30 height 9
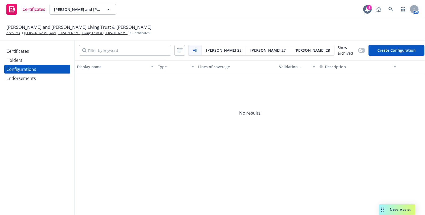
click at [395, 43] on div "All All [PERSON_NAME] 25 [PERSON_NAME] 27 [PERSON_NAME] 28 Show archived Create…" at bounding box center [250, 50] width 350 height 20
click at [398, 49] on button "Create Configuration" at bounding box center [397, 50] width 56 height 11
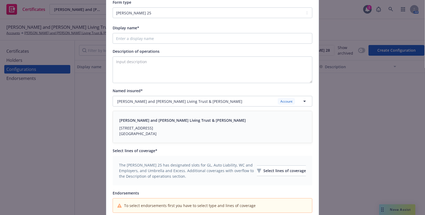
scroll to position [72, 0]
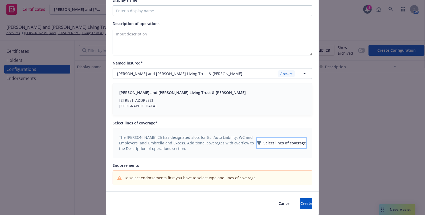
click at [265, 139] on div "Select lines of coverage" at bounding box center [281, 143] width 49 height 10
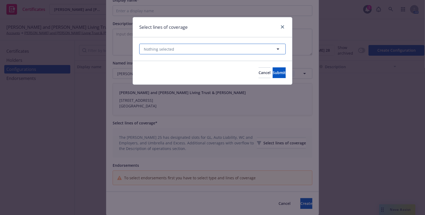
click at [174, 50] on button "Nothing selected" at bounding box center [212, 49] width 146 height 11
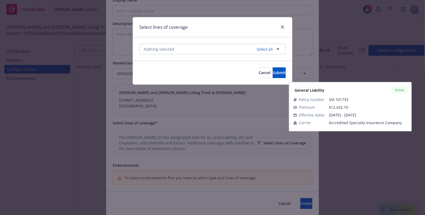
click at [161, 108] on strong "General Liability" at bounding box center [160, 107] width 30 height 5
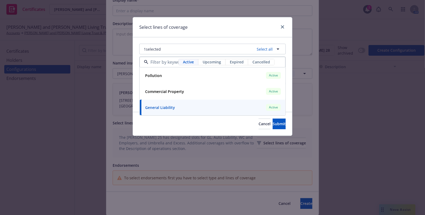
click at [180, 33] on div "Select lines of coverage" at bounding box center [212, 27] width 159 height 20
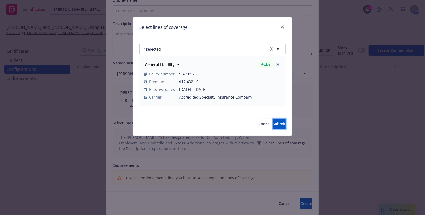
drag, startPoint x: 266, startPoint y: 124, endPoint x: 249, endPoint y: 126, distance: 17.0
click at [273, 122] on span "Submit" at bounding box center [279, 123] width 13 height 5
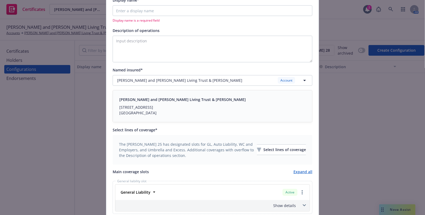
click at [139, 195] on div "General Liability" at bounding box center [134, 192] width 33 height 8
click at [143, 194] on span "General Liability" at bounding box center [136, 192] width 30 height 6
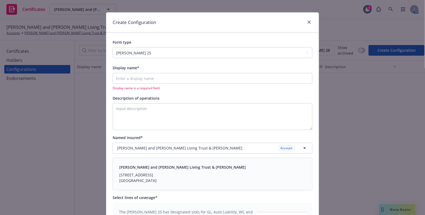
scroll to position [0, 0]
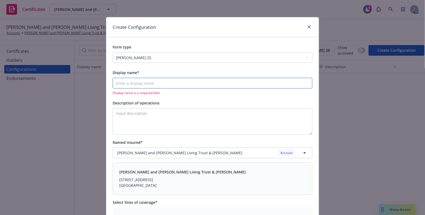
click at [125, 79] on input "Display name*" at bounding box center [213, 83] width 200 height 11
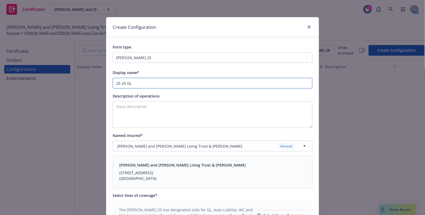
type input "25-25 GL"
paste textarea "Evidence of Coverage"
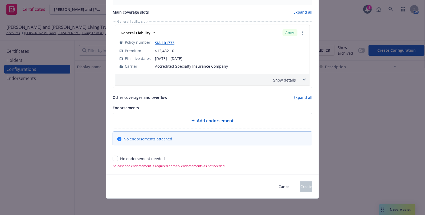
type textarea "Evidence of Coverage"
click at [113, 158] on input "checkbox" at bounding box center [115, 158] width 5 height 5
checkbox input "true"
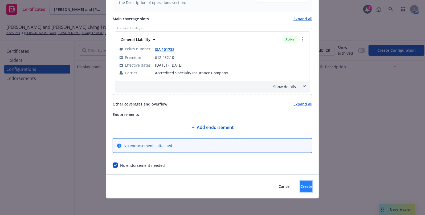
click at [300, 190] on button "Create" at bounding box center [306, 186] width 12 height 11
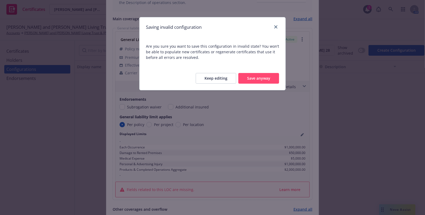
click at [226, 80] on button "Keep editing" at bounding box center [216, 78] width 40 height 11
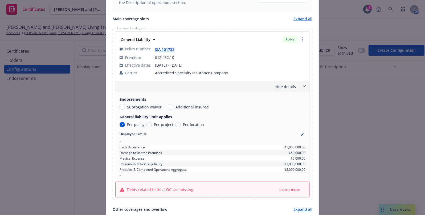
click at [171, 124] on div "Per policy Per project Per location" at bounding box center [162, 125] width 84 height 6
click at [175, 123] on input "Per location" at bounding box center [177, 124] width 5 height 5
radio input "true"
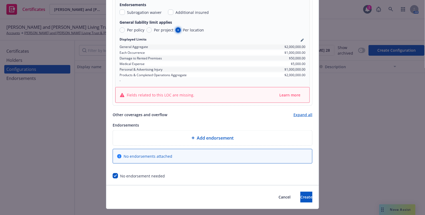
scroll to position [324, 0]
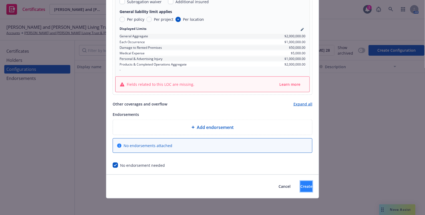
click at [300, 186] on span "Create" at bounding box center [306, 186] width 12 height 5
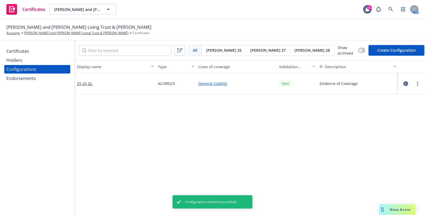
click at [290, 52] on div "Acord 28" at bounding box center [312, 50] width 44 height 10
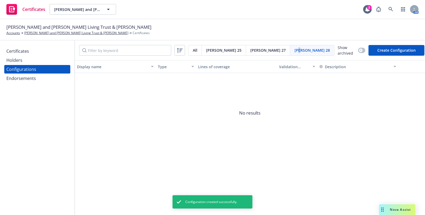
click at [399, 52] on button "Create Configuration" at bounding box center [397, 50] width 56 height 11
select select "ACORD28"
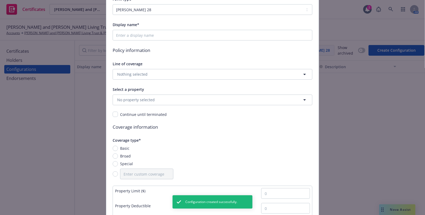
scroll to position [48, 0]
click at [134, 25] on span "Display name*" at bounding box center [126, 24] width 27 height 5
click at [134, 30] on input "Display name*" at bounding box center [213, 35] width 200 height 11
click at [141, 33] on input "Display name*" at bounding box center [213, 35] width 200 height 11
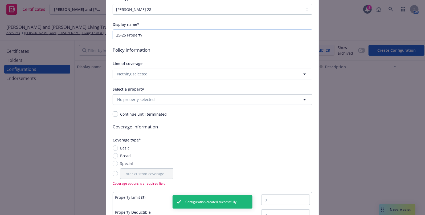
type input "25-25 Property"
click at [137, 71] on span "Nothing selected" at bounding box center [132, 74] width 30 height 6
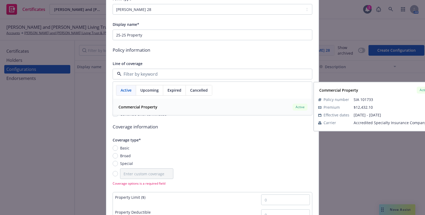
click at [137, 107] on strong "Commercial Property" at bounding box center [137, 107] width 39 height 5
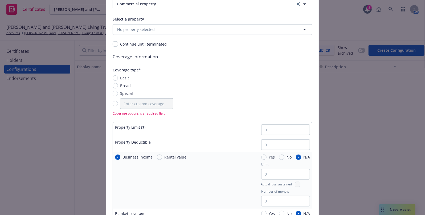
scroll to position [169, 0]
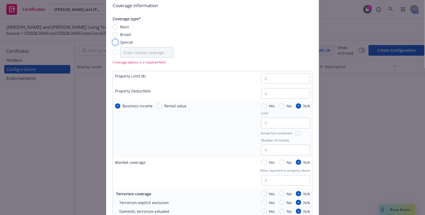
click at [113, 43] on input "Special" at bounding box center [115, 42] width 5 height 5
radio input "true"
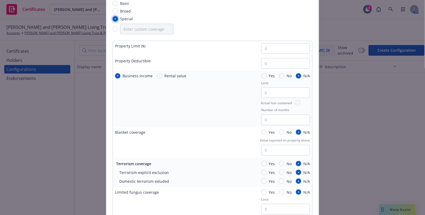
scroll to position [218, 0]
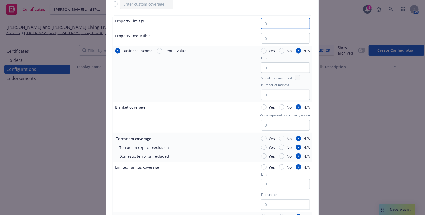
click at [268, 24] on input "0" at bounding box center [285, 23] width 49 height 11
paste input "$500,000,000"
type input "$500,000,000"
click at [261, 108] on input "Yes" at bounding box center [263, 106] width 5 height 5
radio input "true"
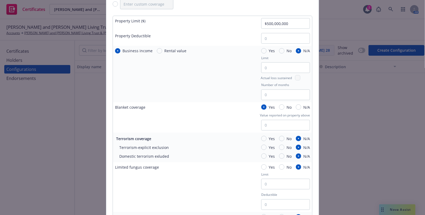
click at [233, 114] on div "Blanket coverage Yes No N/A Value reported on property above" at bounding box center [212, 117] width 199 height 30
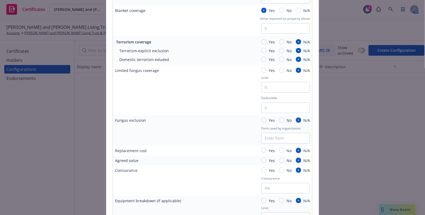
scroll to position [339, 0]
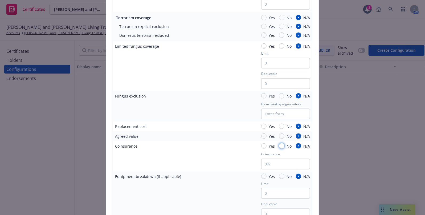
click at [281, 148] on input "No" at bounding box center [281, 145] width 5 height 5
radio input "true"
click at [261, 126] on input "Yes" at bounding box center [263, 126] width 5 height 5
radio input "true"
click at [282, 134] on input "No" at bounding box center [281, 135] width 5 height 5
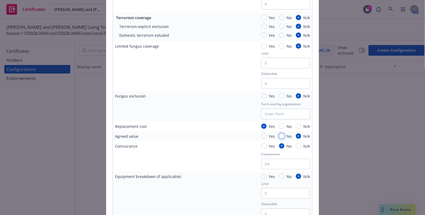
radio input "true"
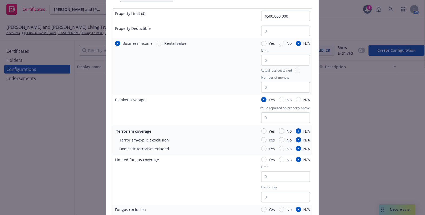
scroll to position [218, 0]
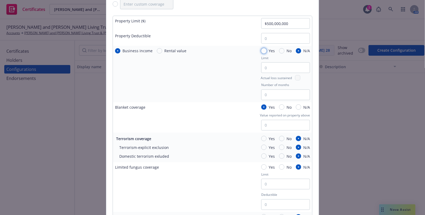
click at [264, 49] on input "Yes" at bounding box center [263, 50] width 5 height 5
radio input "true"
click at [295, 78] on input "checkbox" at bounding box center [297, 77] width 5 height 5
checkbox input "true"
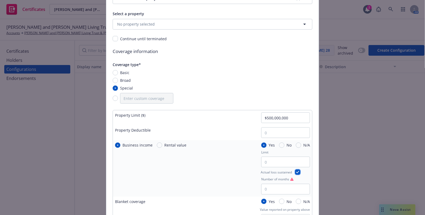
scroll to position [169, 0]
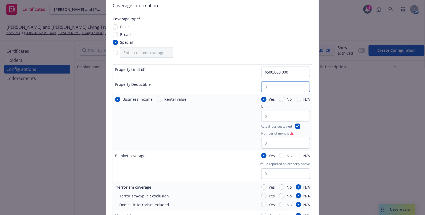
click at [277, 87] on input "0" at bounding box center [285, 86] width 49 height 11
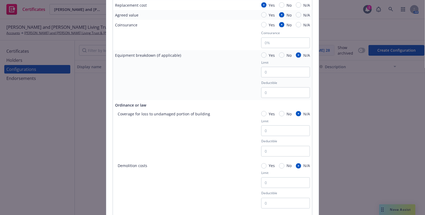
scroll to position [533, 0]
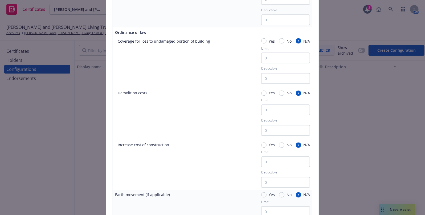
type input "$5,000"
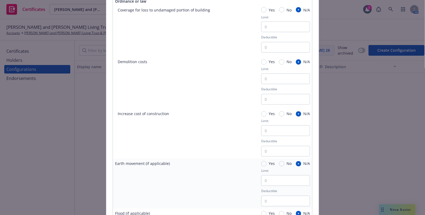
scroll to position [573, 0]
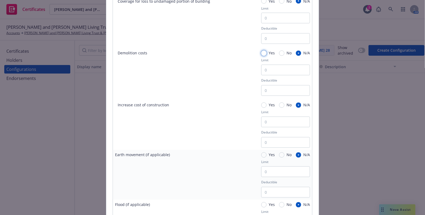
click at [263, 54] on input "Yes" at bounding box center [263, 53] width 5 height 5
radio input "true"
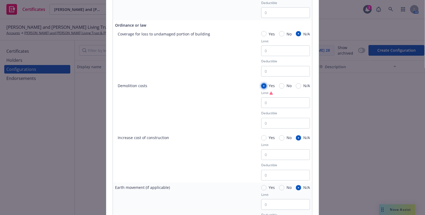
scroll to position [548, 0]
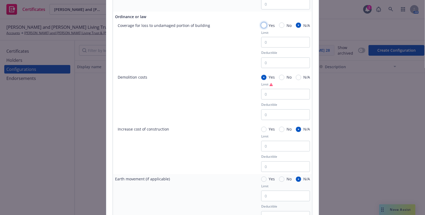
click at [262, 26] on input "Yes" at bounding box center [263, 25] width 5 height 5
radio input "true"
click at [261, 128] on div "Yes No N/A Limit Deductible" at bounding box center [285, 149] width 49 height 46
click at [258, 124] on div "Coverage for loss to undamaged portion of building Yes No N/A Limit Deductible …" at bounding box center [212, 97] width 195 height 149
click at [262, 128] on input "Yes" at bounding box center [263, 129] width 5 height 5
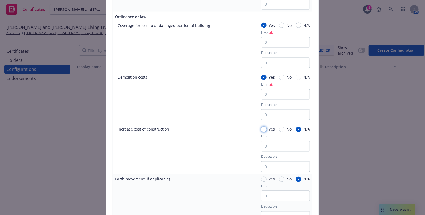
radio input "true"
click at [270, 38] on input "Limit" at bounding box center [285, 42] width 49 height 11
drag, startPoint x: 286, startPoint y: 44, endPoint x: 191, endPoint y: 40, distance: 94.9
click at [187, 39] on div "Coverage for loss to undamaged portion of building Yes No N/A Limit See Remarks…" at bounding box center [212, 46] width 195 height 46
type input "See Remarks"
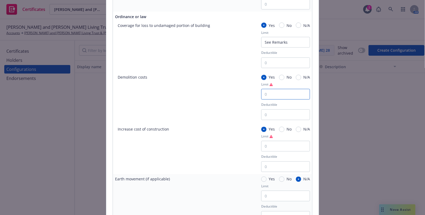
click at [275, 92] on input "Limit" at bounding box center [285, 94] width 49 height 11
paste input "See Remarks"
type input "See Remarks"
click at [271, 146] on input "Limit" at bounding box center [285, 146] width 49 height 11
paste input "See Remarks"
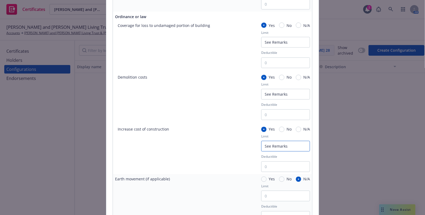
type input "See Remarks"
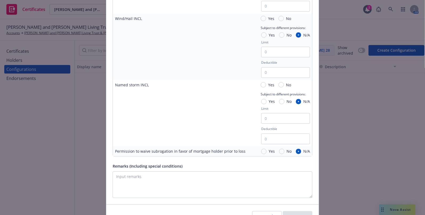
scroll to position [839, 0]
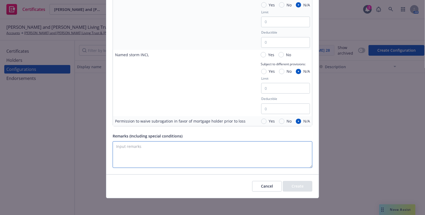
click at [160, 145] on textarea "Remarks (Including special conditions)" at bounding box center [213, 154] width 200 height 27
paste textarea "Ordinance or Law:  Buildings constructed post 1975: Coverage A - $30,000,000 C…"
type textarea "Ordinance or Law:  Buildings constructed post 1975: Coverage A - $30,000,000 C…"
paste textarea "Ordinance or Law: Buildings constructed post 1975: Coverage A - $30,000,000 Cov…"
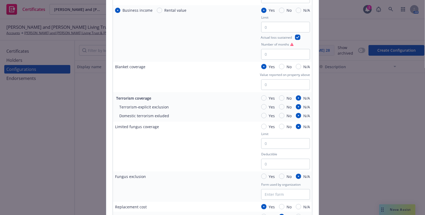
scroll to position [209, 0]
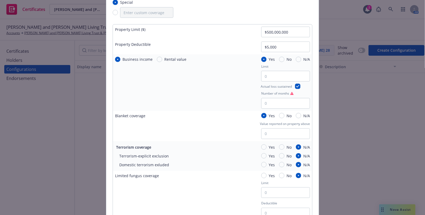
type textarea "Ordinance or Law: Buildings constructed post 1975: Coverage A - $30,000,000 Cov…"
click at [274, 101] on input "Number of months" at bounding box center [285, 103] width 49 height 11
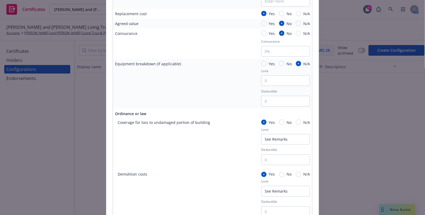
type input "12"
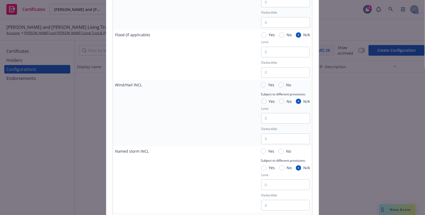
scroll to position [839, 0]
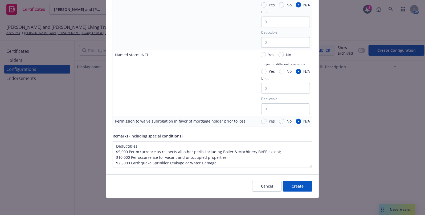
drag, startPoint x: 217, startPoint y: 77, endPoint x: 271, endPoint y: 188, distance: 123.0
click at [307, 183] on button "Create" at bounding box center [298, 186] width 30 height 11
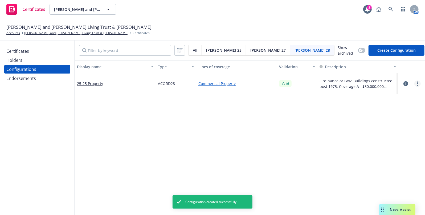
click at [414, 82] on link "more" at bounding box center [417, 83] width 6 height 6
click at [370, 92] on link "Edit" at bounding box center [387, 94] width 59 height 11
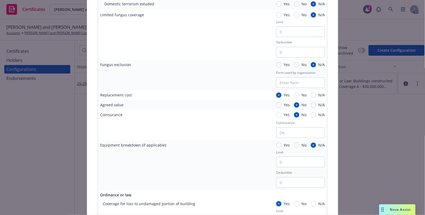
scroll to position [289, 0]
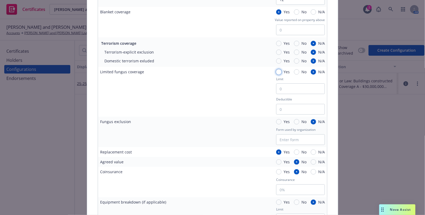
click at [277, 71] on input "Yes" at bounding box center [278, 71] width 5 height 5
radio input "true"
click at [311, 69] on input "N/A" at bounding box center [313, 71] width 5 height 5
radio input "true"
click at [278, 123] on input "Yes" at bounding box center [278, 121] width 5 height 5
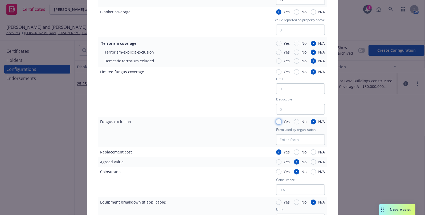
radio input "true"
click at [286, 143] on input "Form used by organization" at bounding box center [300, 139] width 49 height 11
paste input "RSG 96004 0210"
type input "RSG 96004 0210"
drag, startPoint x: 240, startPoint y: 116, endPoint x: 239, endPoint y: 110, distance: 5.9
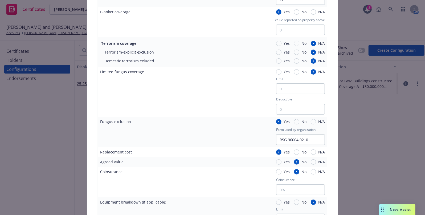
click at [240, 114] on div "Limited fungus coverage Yes No N/A Limit Deductible" at bounding box center [212, 92] width 229 height 50
click at [276, 72] on input "Yes" at bounding box center [278, 71] width 5 height 5
radio input "true"
click at [279, 86] on input "Limit" at bounding box center [300, 88] width 49 height 11
type input "$15,000"
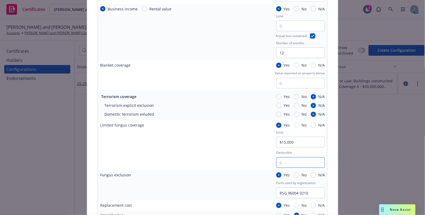
scroll to position [240, 0]
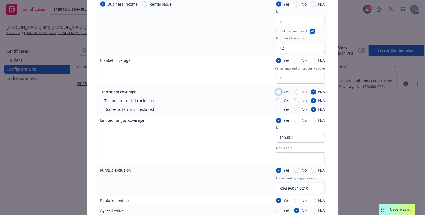
click at [277, 92] on input "Yes" at bounding box center [278, 91] width 5 height 5
radio input "true"
click at [296, 100] on input "No" at bounding box center [296, 100] width 5 height 5
radio input "true"
click at [299, 111] on span "No" at bounding box center [302, 110] width 7 height 6
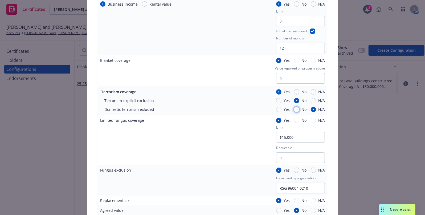
click at [298, 111] on input "No" at bounding box center [296, 109] width 5 height 5
radio input "true"
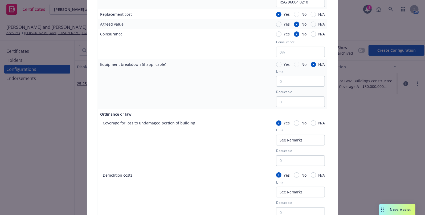
scroll to position [434, 0]
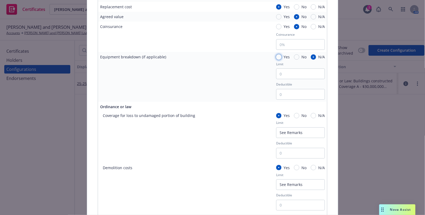
click at [276, 55] on input "Yes" at bounding box center [278, 56] width 5 height 5
radio input "true"
click at [283, 72] on input "Limit" at bounding box center [300, 73] width 49 height 11
type input "$50,000,000"
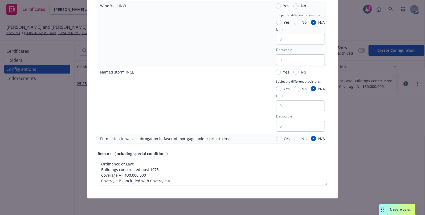
type input "$5,000"
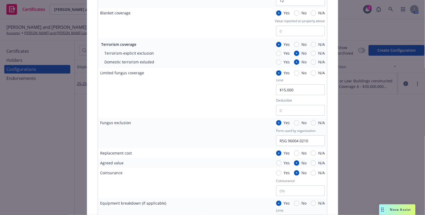
scroll to position [64, 0]
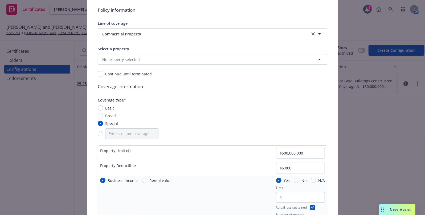
drag, startPoint x: 217, startPoint y: 47, endPoint x: 308, endPoint y: 18, distance: 94.9
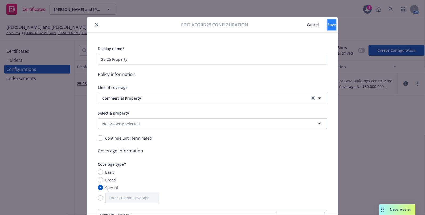
click at [328, 22] on span "Save" at bounding box center [332, 24] width 8 height 5
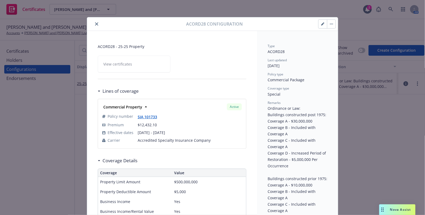
click at [321, 24] on icon "button" at bounding box center [322, 23] width 3 height 3
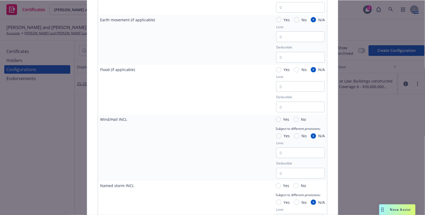
scroll to position [652, 0]
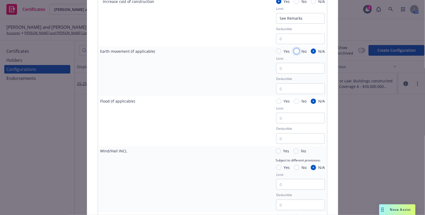
click at [294, 49] on input "No" at bounding box center [296, 50] width 5 height 5
radio input "true"
click at [299, 103] on span "No" at bounding box center [302, 101] width 7 height 6
click at [298, 103] on input "No" at bounding box center [296, 101] width 5 height 5
radio input "true"
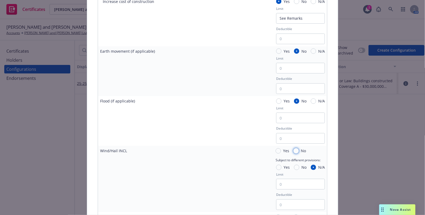
click at [293, 150] on input "No" at bounding box center [295, 150] width 5 height 5
radio input "true"
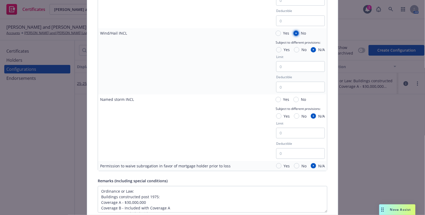
scroll to position [797, 0]
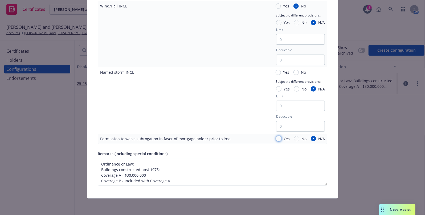
click at [277, 140] on input "Yes" at bounding box center [278, 138] width 5 height 5
radio input "true"
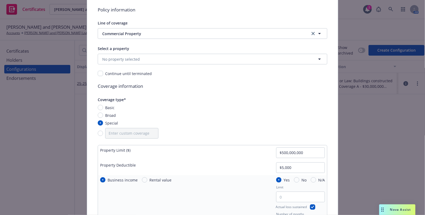
scroll to position [0, 0]
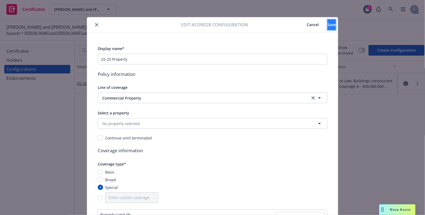
click at [328, 29] on button "Save" at bounding box center [332, 24] width 8 height 11
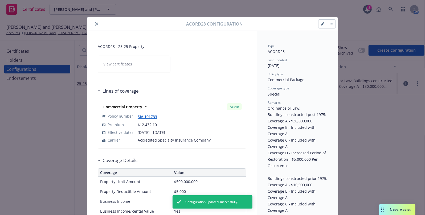
click at [95, 24] on icon "close" at bounding box center [96, 23] width 3 height 3
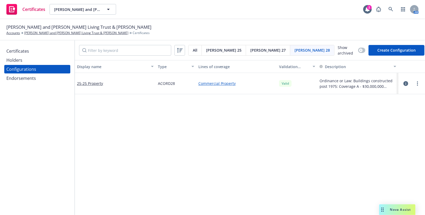
click at [220, 50] on span "Acord 25" at bounding box center [223, 50] width 35 height 6
click at [295, 48] on span "Acord 28" at bounding box center [312, 50] width 35 height 6
click at [27, 58] on div "Holders" at bounding box center [37, 60] width 62 height 9
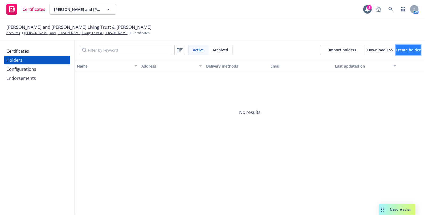
click at [396, 48] on button "Create holder" at bounding box center [408, 50] width 25 height 11
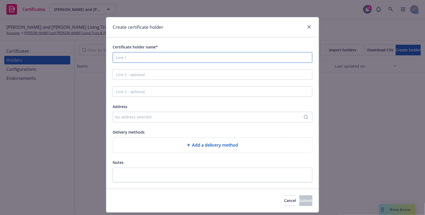
click at [123, 60] on input "Certificate holder name*" at bounding box center [213, 57] width 200 height 11
paste input "Wells Fargo Corporate & Investment Banking"
type input "Wells Fargo Corporate & Investment Banking"
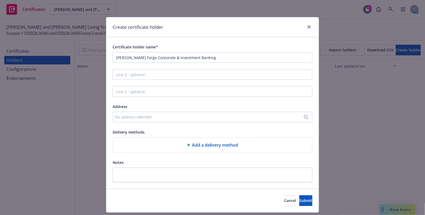
click at [131, 120] on div "No address selected" at bounding box center [210, 117] width 190 height 6
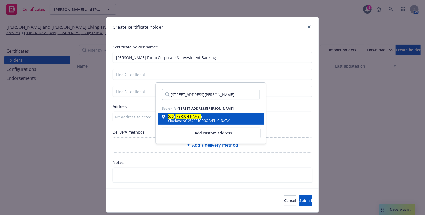
type input "550 S. Tryon Street, Charlotte, NC 28202"
click at [182, 122] on div "Charlotte , NC , 28202 , USA" at bounding box center [199, 120] width 62 height 3
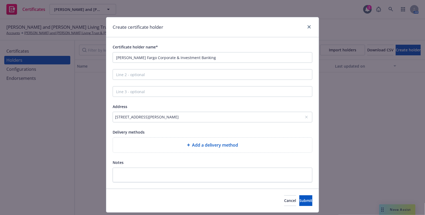
click at [271, 105] on div "Address" at bounding box center [213, 106] width 200 height 6
click at [168, 69] on div "Certificate holder name* Wells Fargo Corporate & Investment Banking Address 550…" at bounding box center [213, 113] width 200 height 139
drag, startPoint x: 165, startPoint y: 77, endPoint x: 163, endPoint y: 80, distance: 3.7
click at [165, 77] on input "Line 2 - optional" at bounding box center [213, 74] width 200 height 11
paste input "MAC D1086-23A"
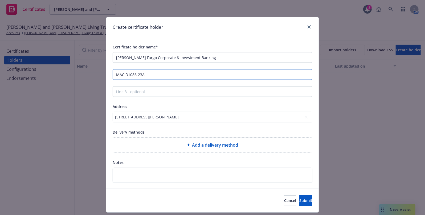
type input "MAC D1086-23A"
click at [170, 140] on div "Add a delivery method" at bounding box center [212, 145] width 199 height 15
select select "EMAIL"
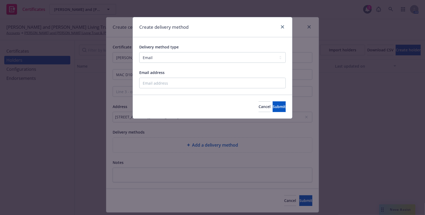
drag, startPoint x: 158, startPoint y: 76, endPoint x: 162, endPoint y: 83, distance: 8.5
click at [158, 76] on div "Email address" at bounding box center [212, 78] width 146 height 19
click at [162, 83] on input "Email address" at bounding box center [212, 83] width 146 height 11
paste input "Luldes.Morales@WellsFargo.com"
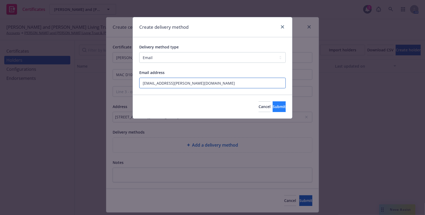
type input "Luldes.Morales@WellsFargo.com"
click at [274, 109] on span "Submit" at bounding box center [279, 106] width 13 height 5
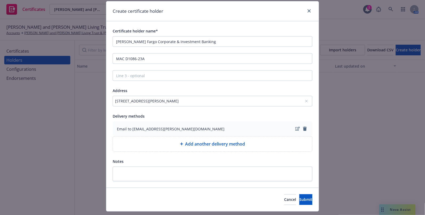
scroll to position [29, 0]
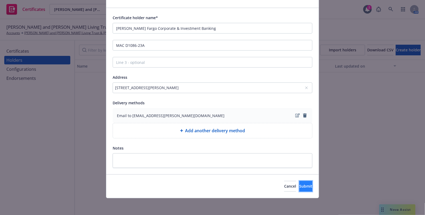
click at [299, 191] on button "Submit" at bounding box center [305, 186] width 13 height 11
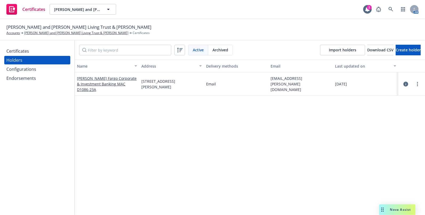
click at [19, 47] on div "Certificates" at bounding box center [17, 51] width 23 height 9
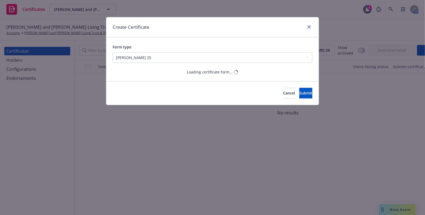
click at [393, 51] on div "Create Certificate Form type ACORD 25 ACORD 27 ACORD 28 Loading certificate for…" at bounding box center [212, 107] width 425 height 215
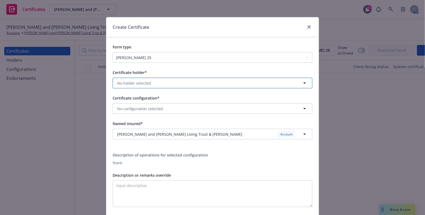
click at [135, 83] on span "No holder selected" at bounding box center [134, 83] width 34 height 6
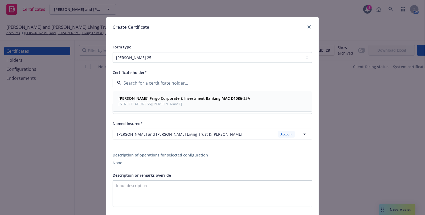
click at [135, 107] on div "Wells Fargo Corporate & Investment Banking MAC D1086-23A 550 S Tryon St, Charlo…" at bounding box center [183, 101] width 135 height 13
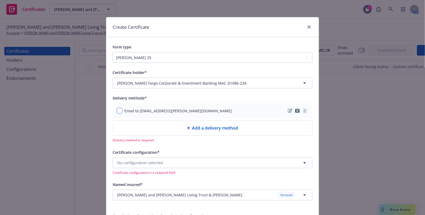
click at [117, 110] on input "checkbox" at bounding box center [119, 110] width 5 height 5
checkbox input "true"
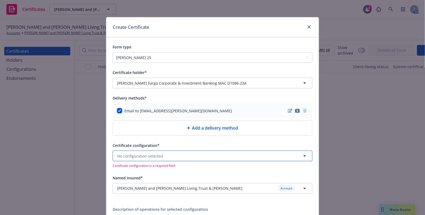
click at [129, 160] on button "No configuration selected" at bounding box center [213, 156] width 200 height 11
click at [131, 173] on strong "25-25 GL" at bounding box center [126, 171] width 16 height 5
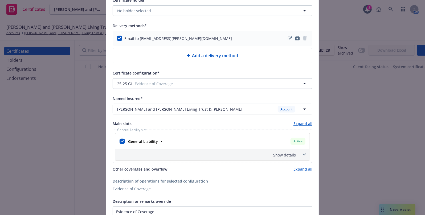
scroll to position [230, 0]
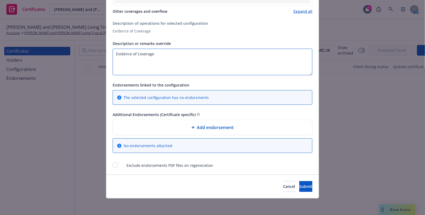
drag, startPoint x: 181, startPoint y: 59, endPoint x: 4, endPoint y: 41, distance: 178.2
click at [0, 48] on html "Certificates Darlene Kardum Portillo and Joe Portillo Living Trust & Peter Mich…" at bounding box center [212, 107] width 425 height 215
paste textarea "Loan Number: 15574684 Borrower: PETER E KARDUM, TRUSTEE Property name: 36 VALLE…"
drag, startPoint x: 117, startPoint y: 71, endPoint x: 105, endPoint y: 69, distance: 11.8
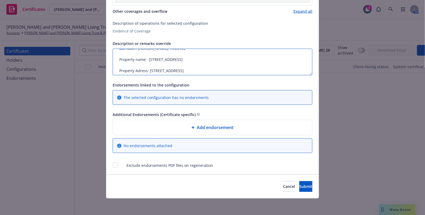
click at [106, 69] on div "Certificate holder* No holder selected Delivery methods* Email to Luldes.Morale…" at bounding box center [212, 4] width 212 height 342
click at [117, 65] on textarea "Loan Number: 15574684 Borrower: PETER E KARDUM, TRUSTEE Property name: 36 VALLE…" at bounding box center [213, 62] width 200 height 27
drag, startPoint x: 116, startPoint y: 63, endPoint x: 100, endPoint y: 61, distance: 16.7
click at [100, 61] on div "Create Certificate Form type ACORD 25 ACORD 27 ACORD 28 Certificate holder* No …" at bounding box center [212, 107] width 425 height 215
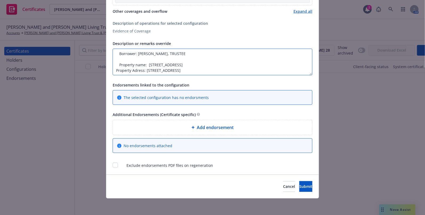
click at [116, 65] on textarea "Loan Number: 15574684 Borrower: PETER E KARDUM, TRUSTEE Property name: 36 VALLE…" at bounding box center [213, 62] width 200 height 27
drag, startPoint x: 117, startPoint y: 64, endPoint x: 106, endPoint y: 63, distance: 11.2
click at [106, 63] on div "Certificate holder* No holder selected Delivery methods* Email to Luldes.Morale…" at bounding box center [212, 4] width 212 height 342
click at [125, 57] on textarea "Loan Number: 15574684 Borrower: PETER E KARDUM, TRUSTEE Property name: 36 VALLE…" at bounding box center [213, 62] width 200 height 27
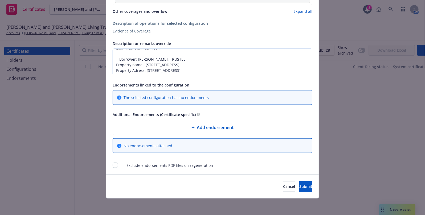
click at [118, 59] on textarea "Loan Number: 15574684 Borrower: PETER E KARDUM, TRUSTEE Property name: 36 VALLE…" at bounding box center [213, 62] width 200 height 27
click at [117, 58] on textarea "Loan Number: 15574684 Borrower: PETER E KARDUM, TRUSTEE Property name: 36 VALLE…" at bounding box center [213, 62] width 200 height 27
click at [125, 51] on textarea "Loan Number: 15574684 Borrower: PETER E KARDUM, TRUSTEE Property name: 36 VALLE…" at bounding box center [213, 62] width 200 height 27
click at [115, 54] on textarea "Loan Number: 15574684 Borrower: PETER E KARDUM, TRUSTEE Property name: 36 VALLE…" at bounding box center [213, 62] width 200 height 27
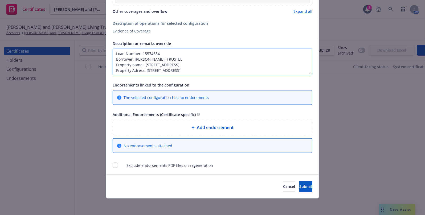
click at [193, 56] on textarea "Loan Number: 15574684 Borrower: PETER E KARDUM, TRUSTEE Property name: 36 VALLE…" at bounding box center [213, 62] width 200 height 27
click at [164, 51] on textarea "Loan Number: 15574684 Borrower: PETER E KARDUM, TRUSTEE Property name: 36 VALLE…" at bounding box center [213, 62] width 200 height 27
click at [197, 58] on textarea "Loan Number: 15574684 Borrower: PETER E KARDUM, TRUSTEE Property name: 36 VALLE…" at bounding box center [213, 62] width 200 height 27
click at [197, 62] on textarea "Loan Number: 15574684 Borrower: PETER E KARDUM, TRUSTEE Property name: 36 VALLE…" at bounding box center [213, 62] width 200 height 27
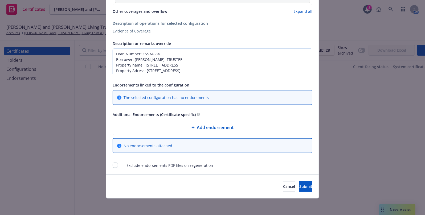
drag, startPoint x: -18, startPoint y: 15, endPoint x: -41, endPoint y: 10, distance: 23.7
click at [0, 10] on html "Certificates Darlene Kardum Portillo and Joe Portillo Living Trust & Peter Mich…" at bounding box center [212, 107] width 425 height 215
type textarea "Loan Number: 15574684 Borrower: PETER E KARDUM, TRUSTEE Property name: 36 VALLE…"
click at [304, 177] on div "Cancel Submit" at bounding box center [212, 187] width 212 height 24
click at [304, 182] on button "Submit" at bounding box center [305, 186] width 13 height 11
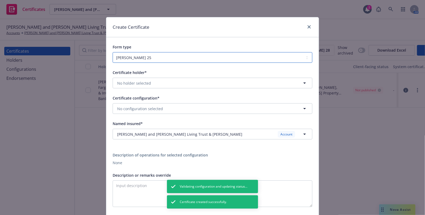
click at [141, 56] on select "ACORD 25 ACORD 27 ACORD 28" at bounding box center [213, 57] width 200 height 11
select select "ACORD28"
click at [113, 52] on select "ACORD 25 ACORD 27 ACORD 28" at bounding box center [213, 57] width 200 height 11
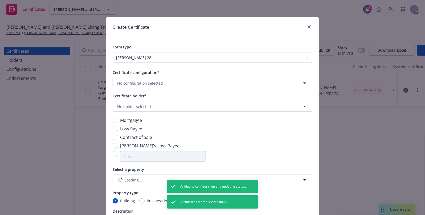
click at [125, 82] on span "No configuration selected" at bounding box center [140, 83] width 46 height 6
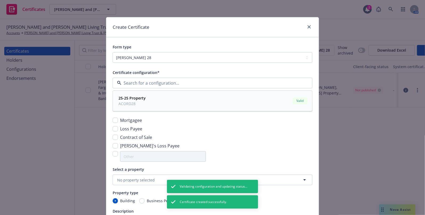
click at [135, 97] on strong "25-25 Property" at bounding box center [131, 98] width 27 height 5
type textarea "Ordinance or Law: Buildings constructed post 1975: Coverage A - $30,000,000 Cov…"
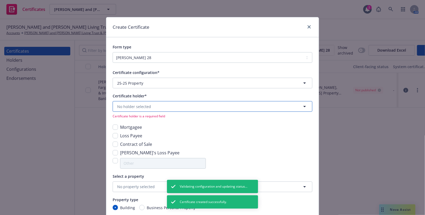
click at [121, 102] on button "No holder selected" at bounding box center [213, 106] width 200 height 11
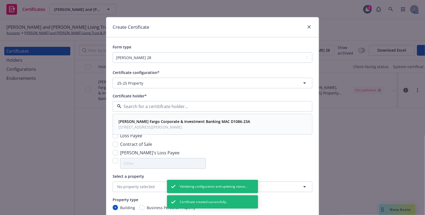
click at [126, 119] on strong "Wells Fargo Corporate & Investment Banking MAC D1086-23A" at bounding box center [184, 121] width 132 height 5
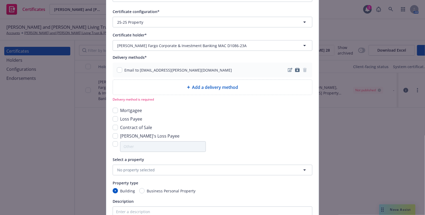
scroll to position [97, 0]
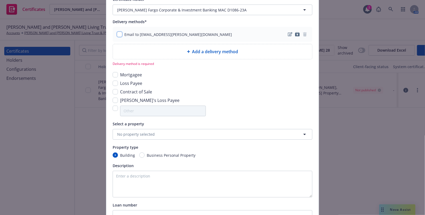
click at [117, 34] on input "checkbox" at bounding box center [119, 34] width 5 height 5
checkbox input "true"
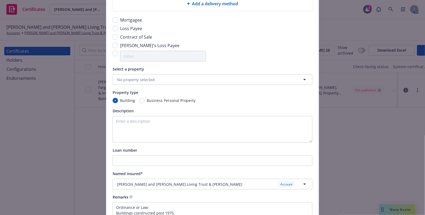
scroll to position [145, 0]
click at [137, 79] on span "No property selected" at bounding box center [136, 79] width 38 height 6
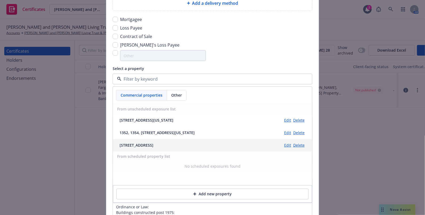
click at [136, 151] on div "36 Valley St, San Francisco, CA, 94110, USA Edit Delete" at bounding box center [212, 145] width 199 height 13
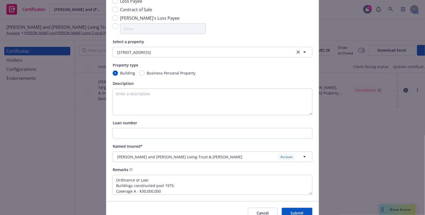
scroll to position [199, 0]
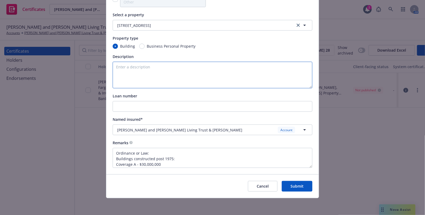
click at [140, 72] on textarea at bounding box center [213, 75] width 200 height 27
paste textarea "Loan Number: 15574684 Borrower: PETER E KARDUM, TRUSTEE Property name: 36 VALLE…"
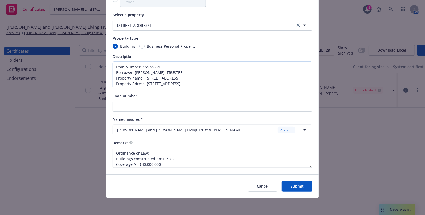
drag, startPoint x: 160, startPoint y: 66, endPoint x: 140, endPoint y: 66, distance: 19.7
click at [140, 66] on textarea "Loan Number: 15574684 Borrower: PETER E KARDUM, TRUSTEE Property name: 36 VALLE…" at bounding box center [213, 75] width 200 height 27
type textarea "Loan Number: 15574684 Borrower: PETER E KARDUM, TRUSTEE Property name: 36 VALLE…"
click at [128, 107] on input "Loan number" at bounding box center [212, 106] width 199 height 10
paste input "15574684"
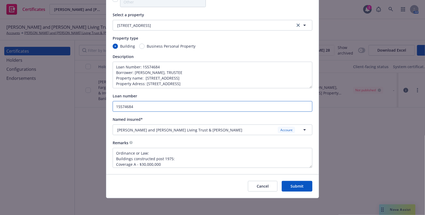
type input "15574684"
drag, startPoint x: 233, startPoint y: 81, endPoint x: 28, endPoint y: 48, distance: 208.3
click at [28, 48] on div "Create Certificate Form type ACORD 25 ACORD 27 ACORD 28 Certificate configurati…" at bounding box center [212, 107] width 425 height 215
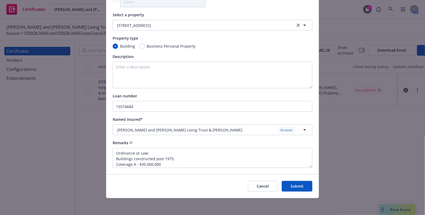
click at [295, 188] on button "Submit" at bounding box center [297, 186] width 31 height 11
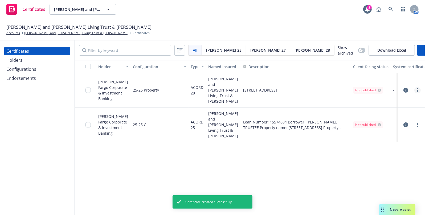
click at [417, 90] on icon "more" at bounding box center [417, 90] width 1 height 4
click at [351, 124] on link "Regenerate" at bounding box center [378, 121] width 85 height 11
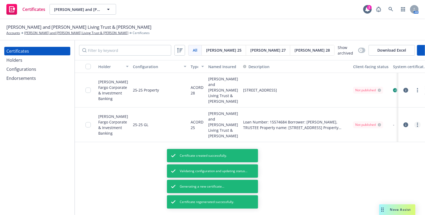
click at [419, 125] on link "more" at bounding box center [417, 125] width 6 height 6
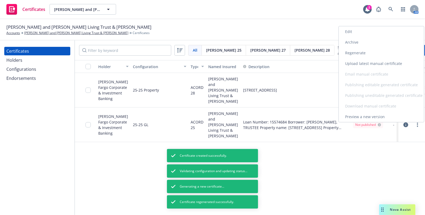
click at [356, 51] on link "Regenerate" at bounding box center [381, 53] width 85 height 11
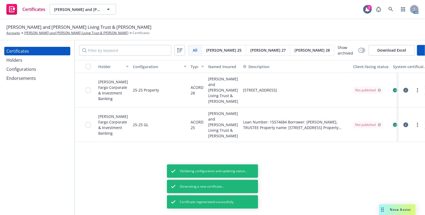
click at [86, 68] on div "button" at bounding box center [89, 66] width 9 height 5
click at [84, 65] on div "button" at bounding box center [85, 66] width 17 height 5
click at [97, 69] on div "Holder Configuration Type Named Insured Description Client-facing status System…" at bounding box center [288, 66] width 426 height 13
drag, startPoint x: 87, startPoint y: 66, endPoint x: 98, endPoint y: 74, distance: 13.4
click at [87, 66] on input "checkbox" at bounding box center [87, 66] width 5 height 5
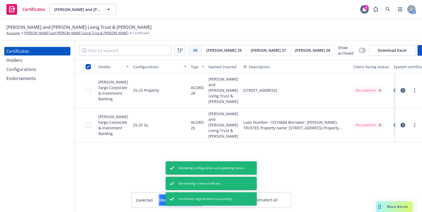
click at [159, 196] on button "Download certificates" at bounding box center [180, 199] width 42 height 11
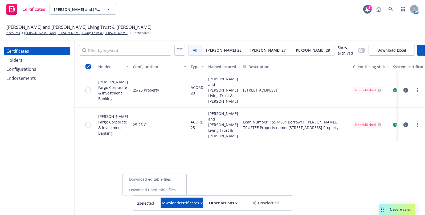
click at [148, 187] on link "Download uneditable files" at bounding box center [155, 190] width 64 height 11
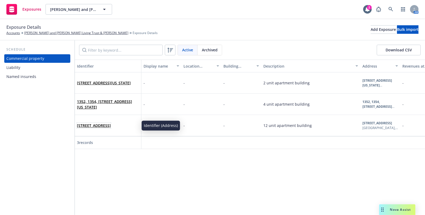
drag, startPoint x: 104, startPoint y: 130, endPoint x: 77, endPoint y: 125, distance: 27.4
click at [77, 125] on span "[STREET_ADDRESS]" at bounding box center [94, 126] width 34 height 6
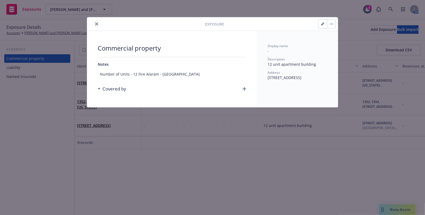
drag, startPoint x: 288, startPoint y: 83, endPoint x: 260, endPoint y: 79, distance: 28.5
click at [260, 79] on div "Display name - Description 12 unit apartment building Address [STREET_ADDRESS]" at bounding box center [297, 69] width 81 height 76
copy span "[STREET_ADDRESS]"
